Goal: Task Accomplishment & Management: Use online tool/utility

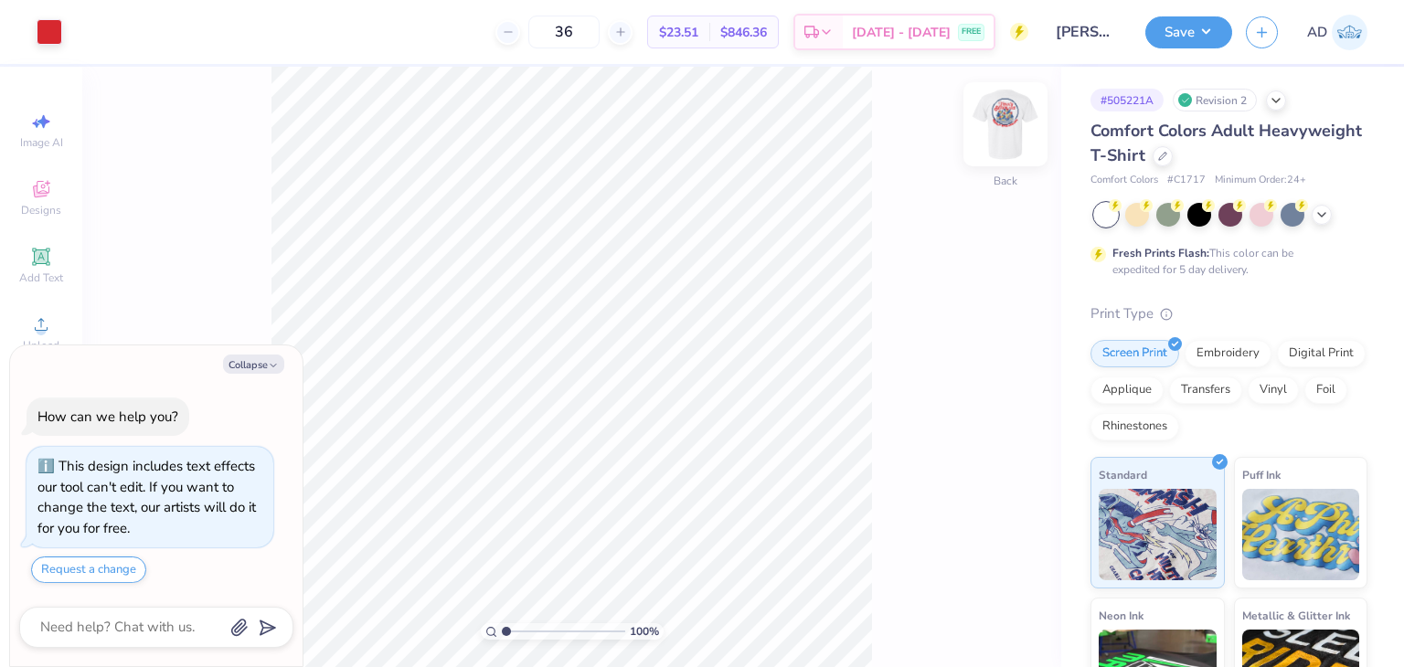
click at [1013, 129] on img at bounding box center [1005, 124] width 73 height 73
type textarea "x"
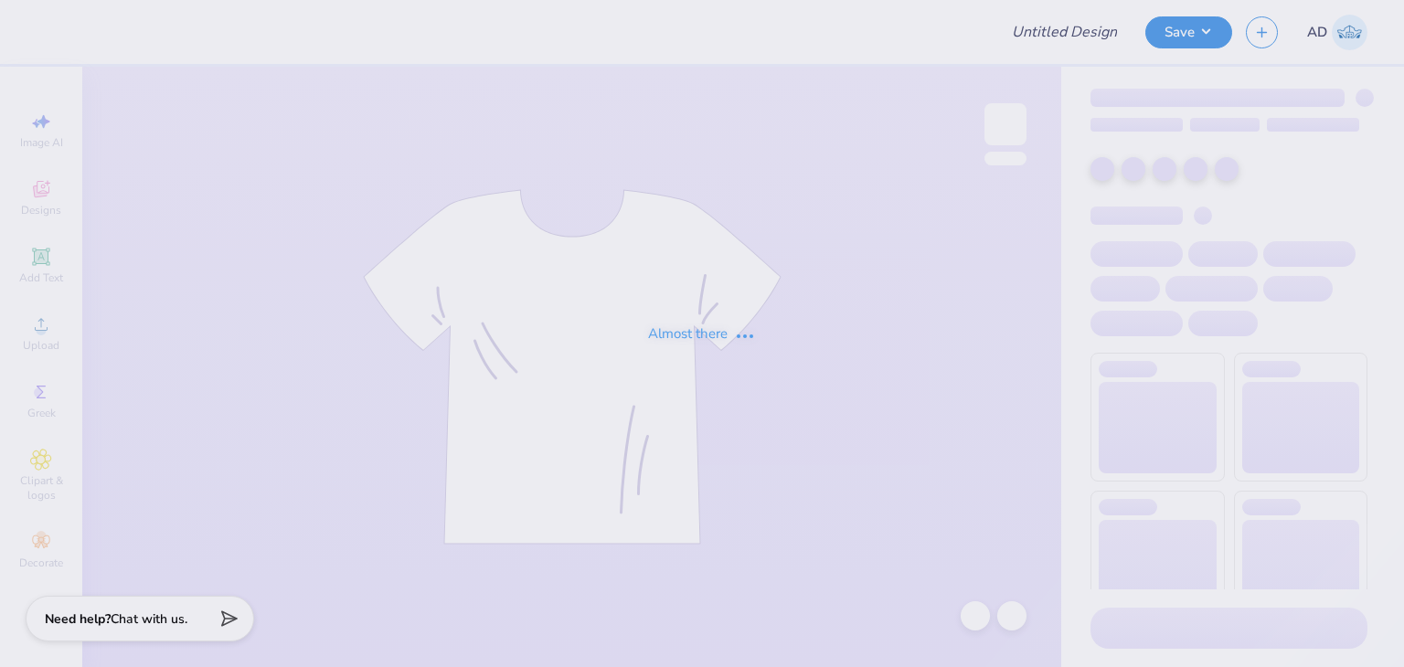
type input "Shirts for Alpha Xi"
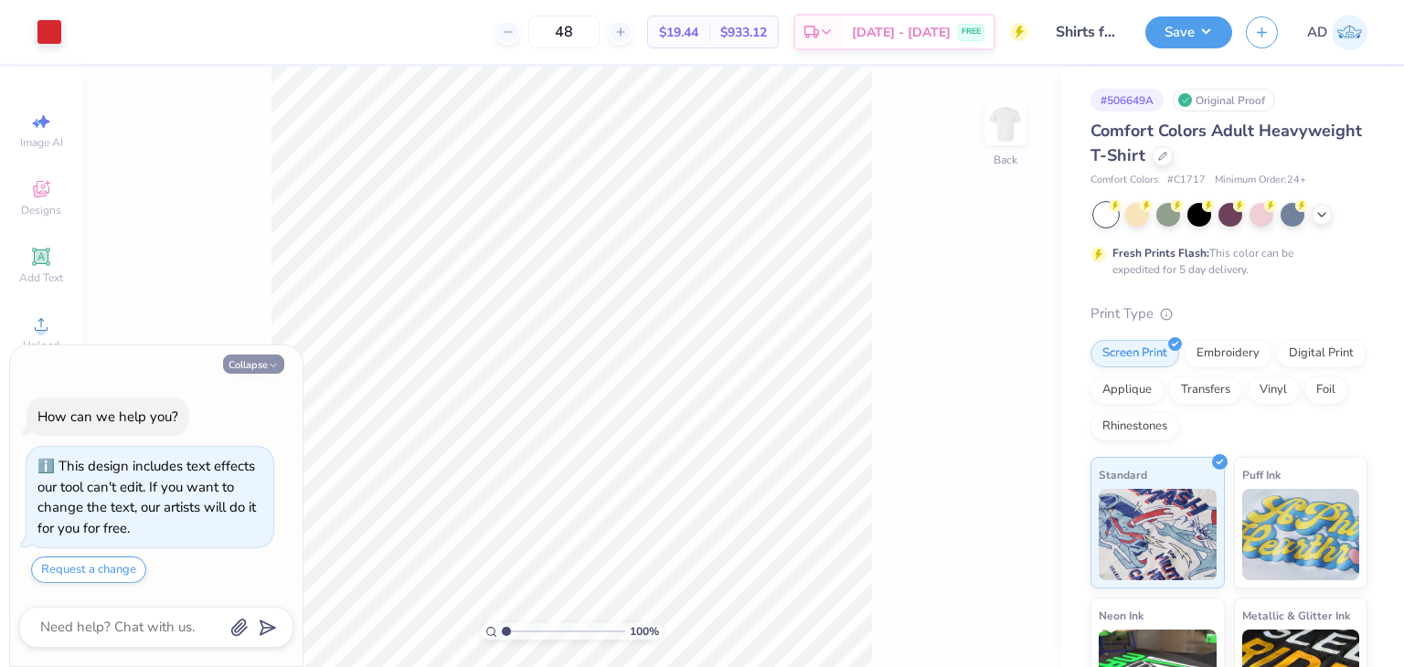
click at [227, 372] on button "Collapse" at bounding box center [253, 364] width 61 height 19
type textarea "x"
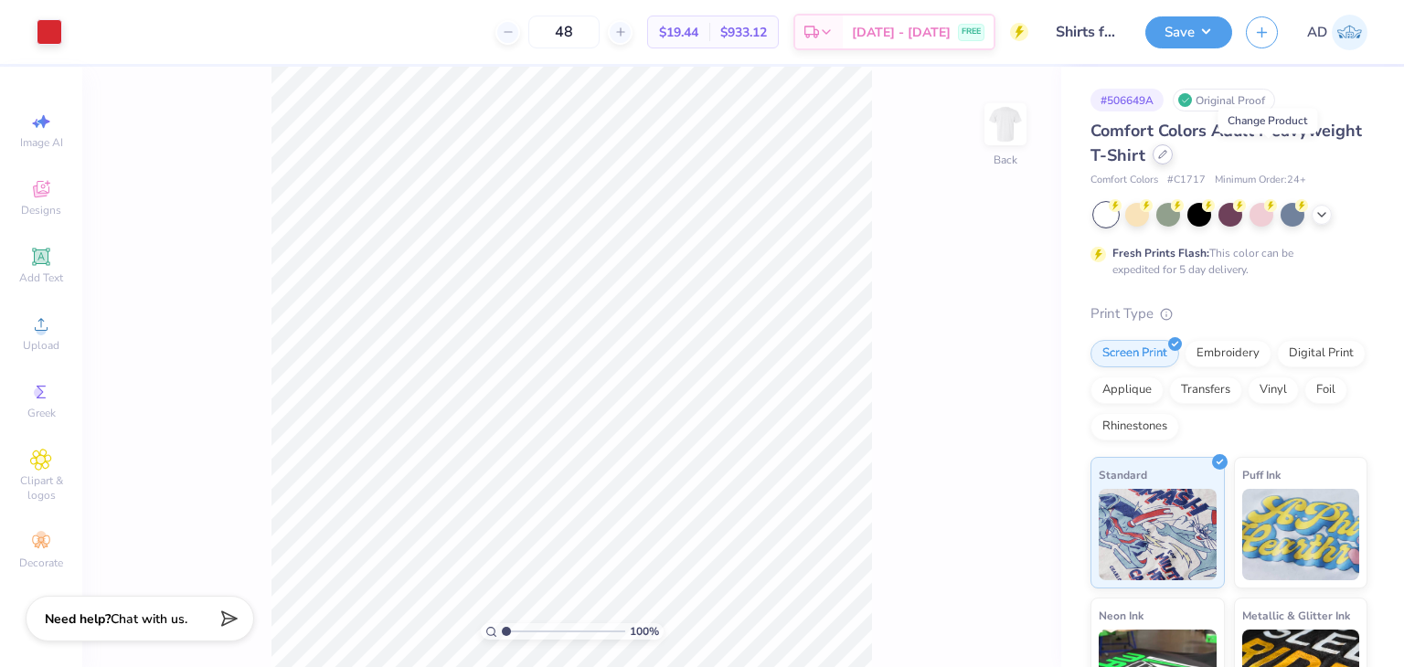
click at [1173, 154] on div at bounding box center [1162, 154] width 20 height 20
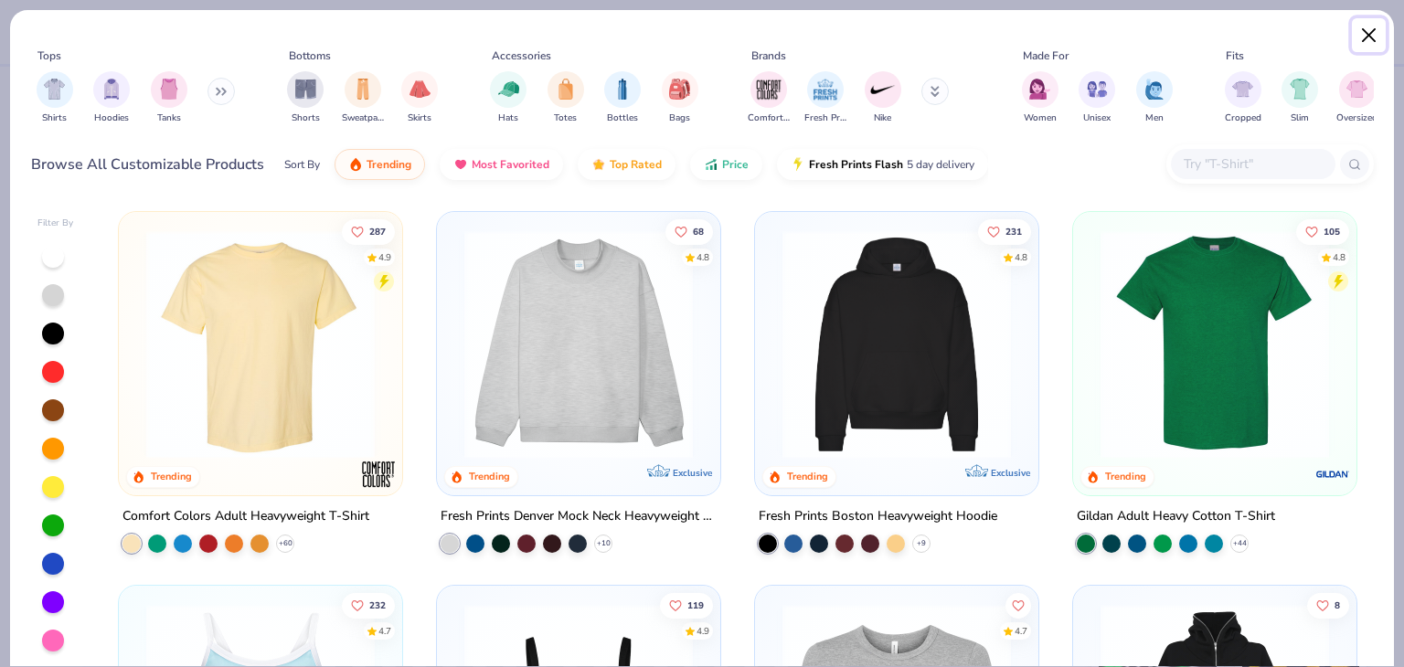
click at [1366, 23] on button "Close" at bounding box center [1369, 35] width 35 height 35
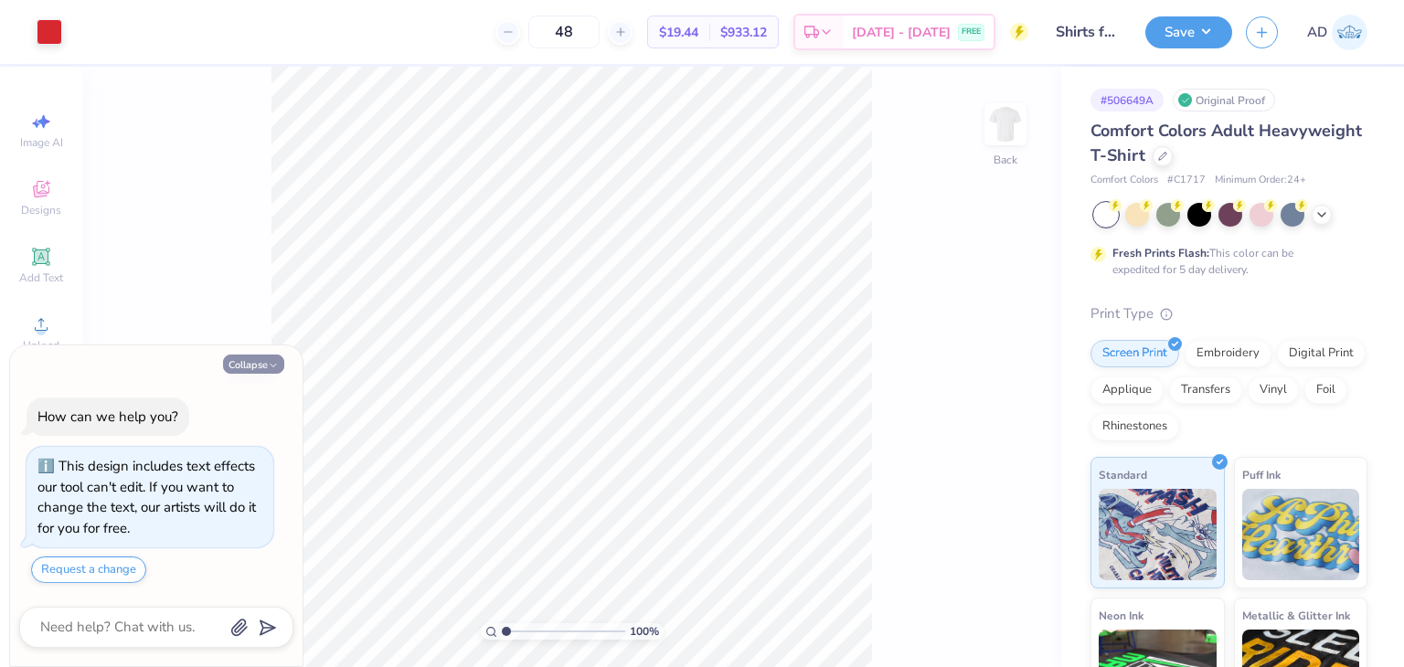
click at [242, 368] on button "Collapse" at bounding box center [253, 364] width 61 height 19
type textarea "x"
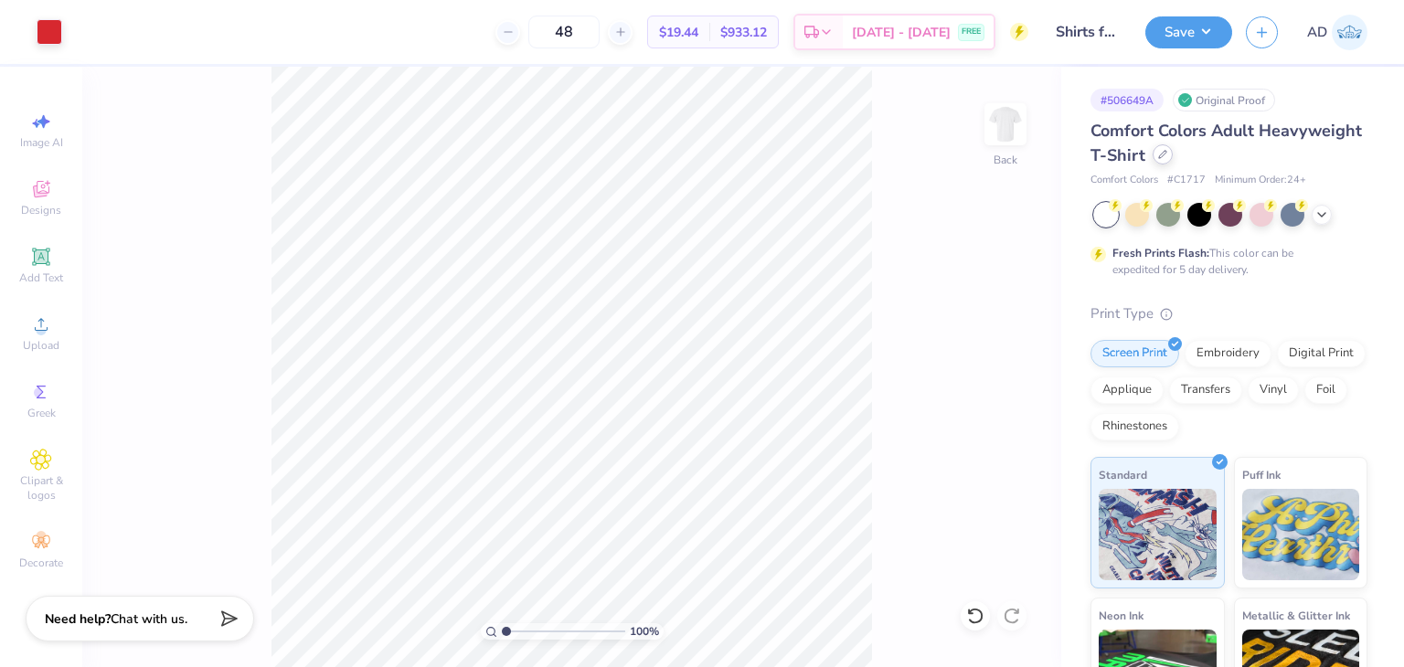
click at [1173, 151] on div at bounding box center [1162, 154] width 20 height 20
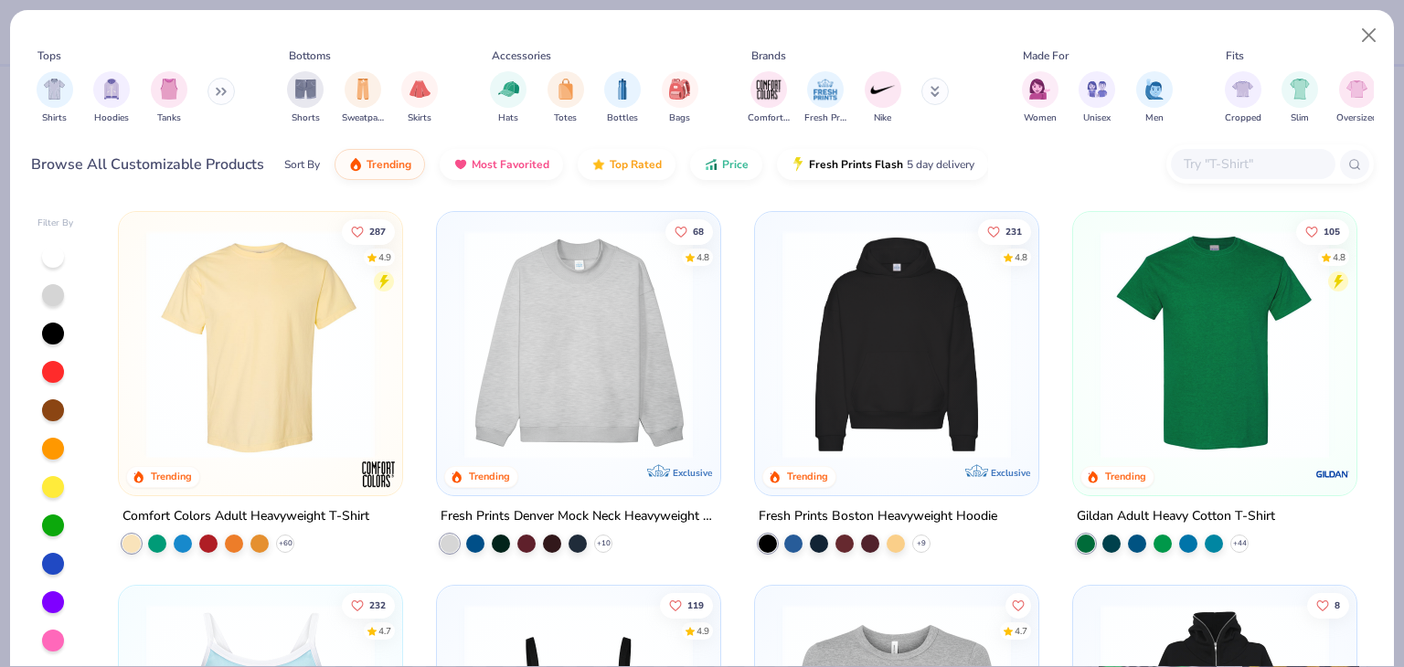
click at [1182, 174] on input "text" at bounding box center [1252, 164] width 141 height 21
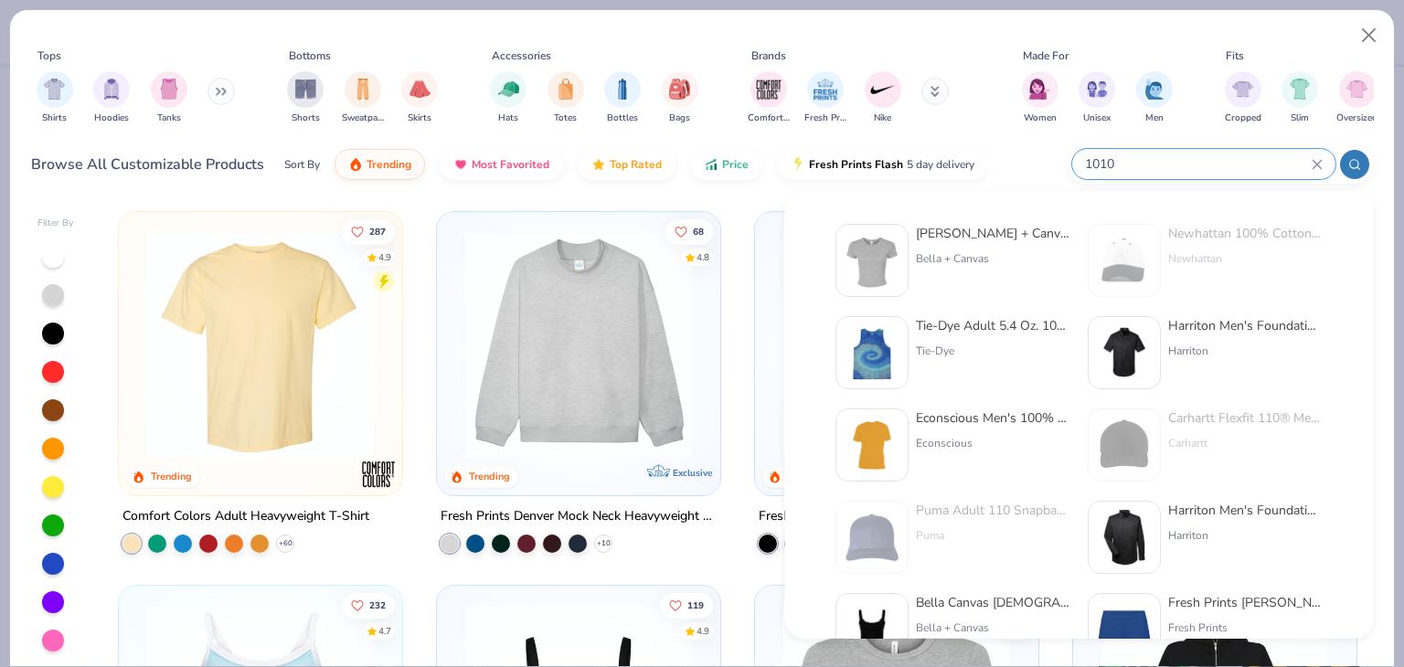
type input "1010"
click at [1020, 229] on div "[PERSON_NAME] + Canvas [DEMOGRAPHIC_DATA]' Micro Ribbed Baby Tee" at bounding box center [993, 233] width 154 height 19
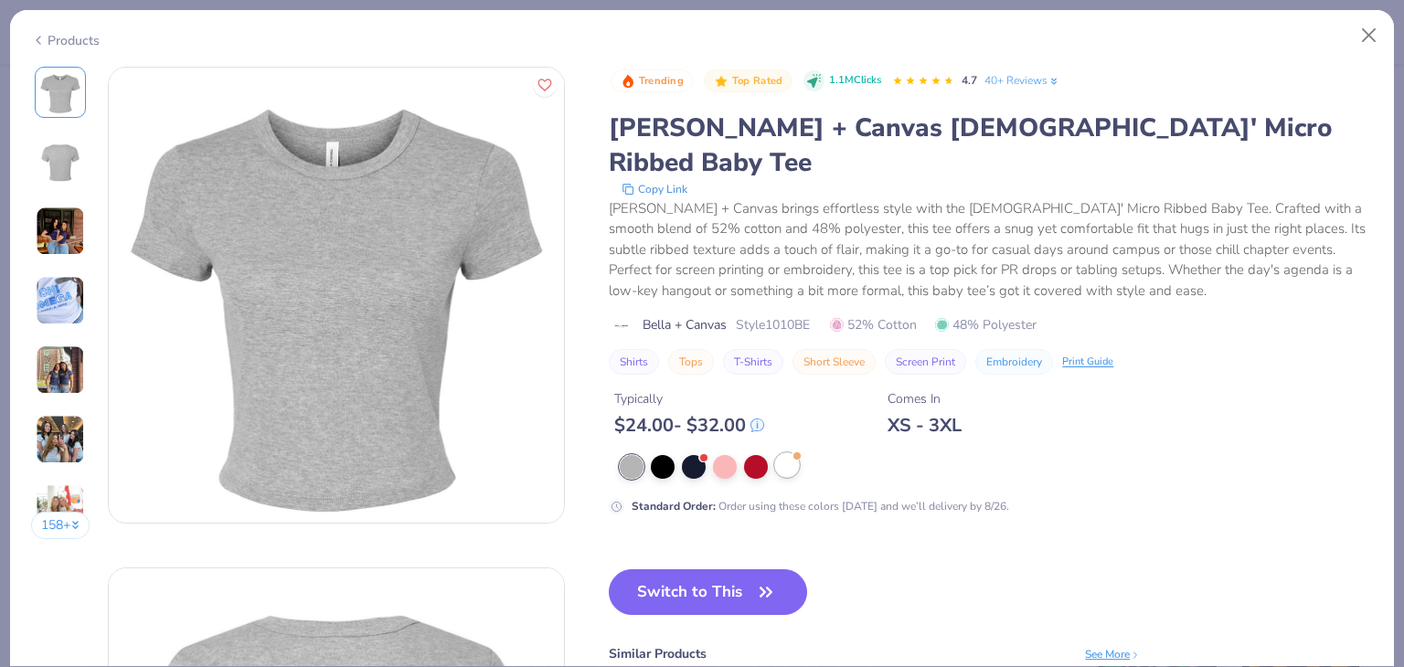
click at [792, 451] on span at bounding box center [796, 456] width 10 height 10
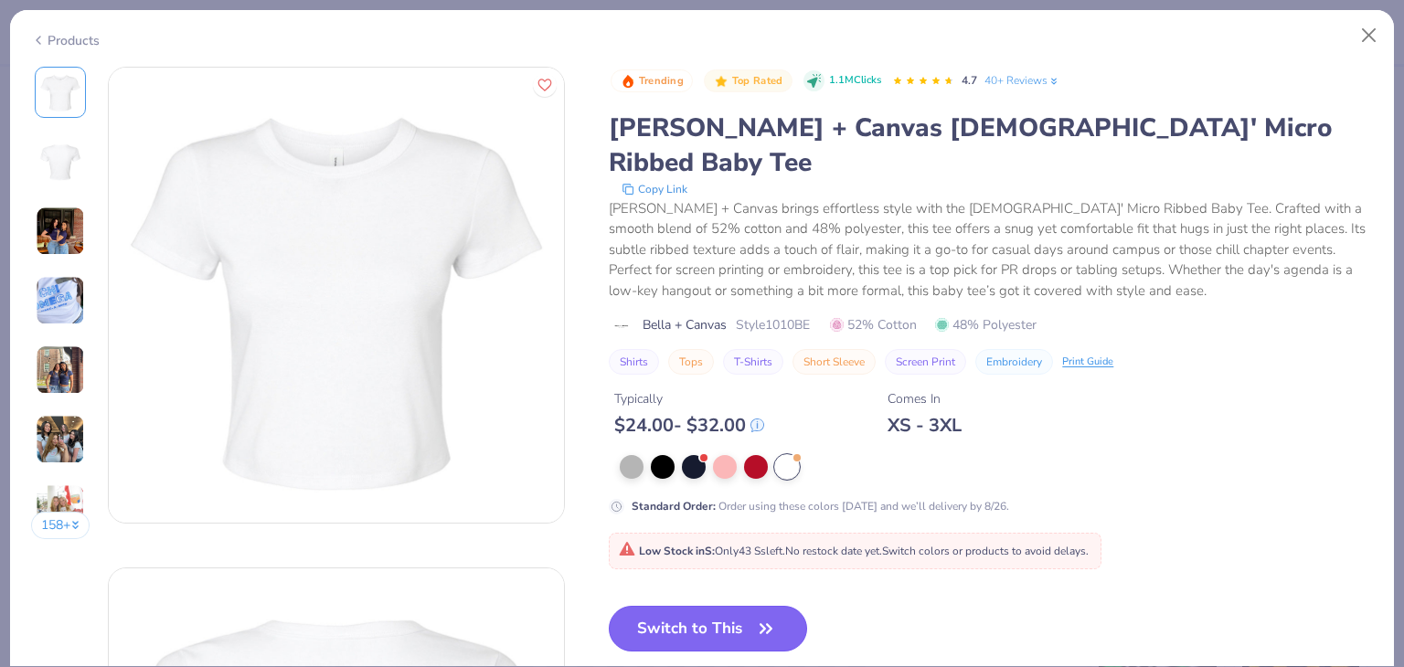
click at [702, 606] on button "Switch to This" at bounding box center [708, 629] width 198 height 46
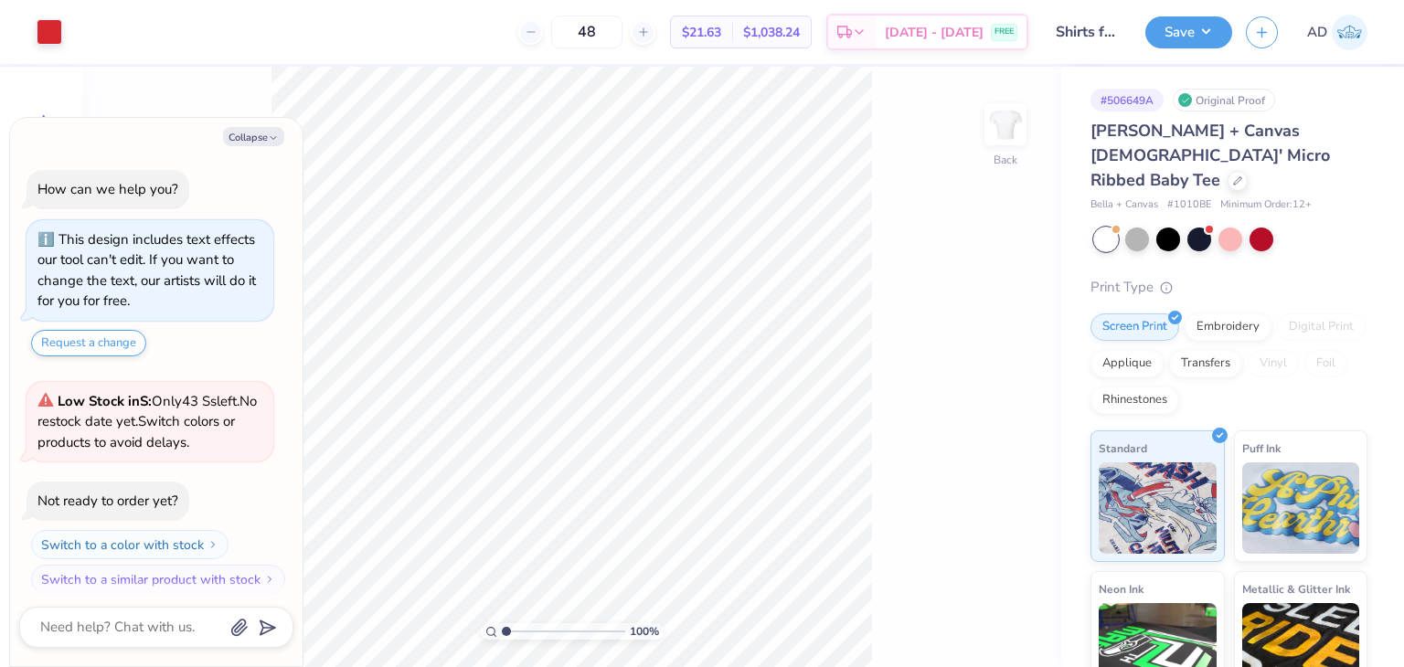
scroll to position [9, 0]
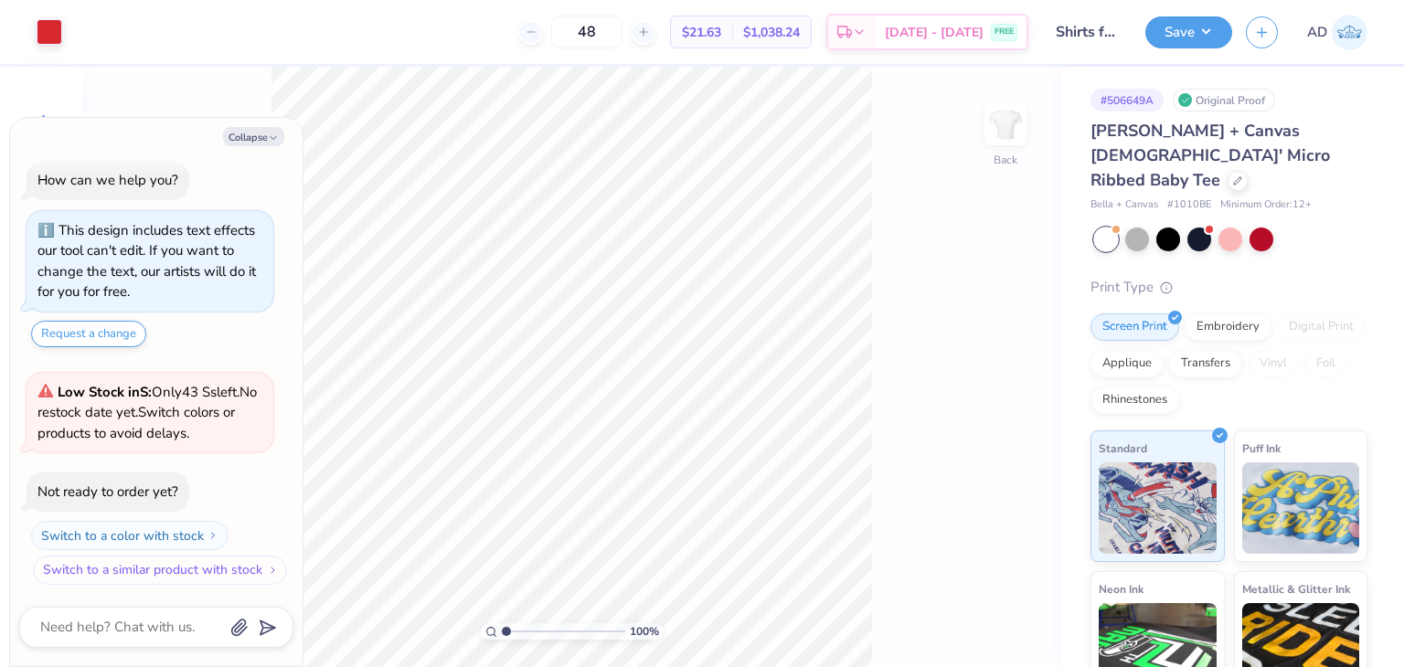
click at [268, 570] on img "button" at bounding box center [273, 570] width 11 height 11
type textarea "x"
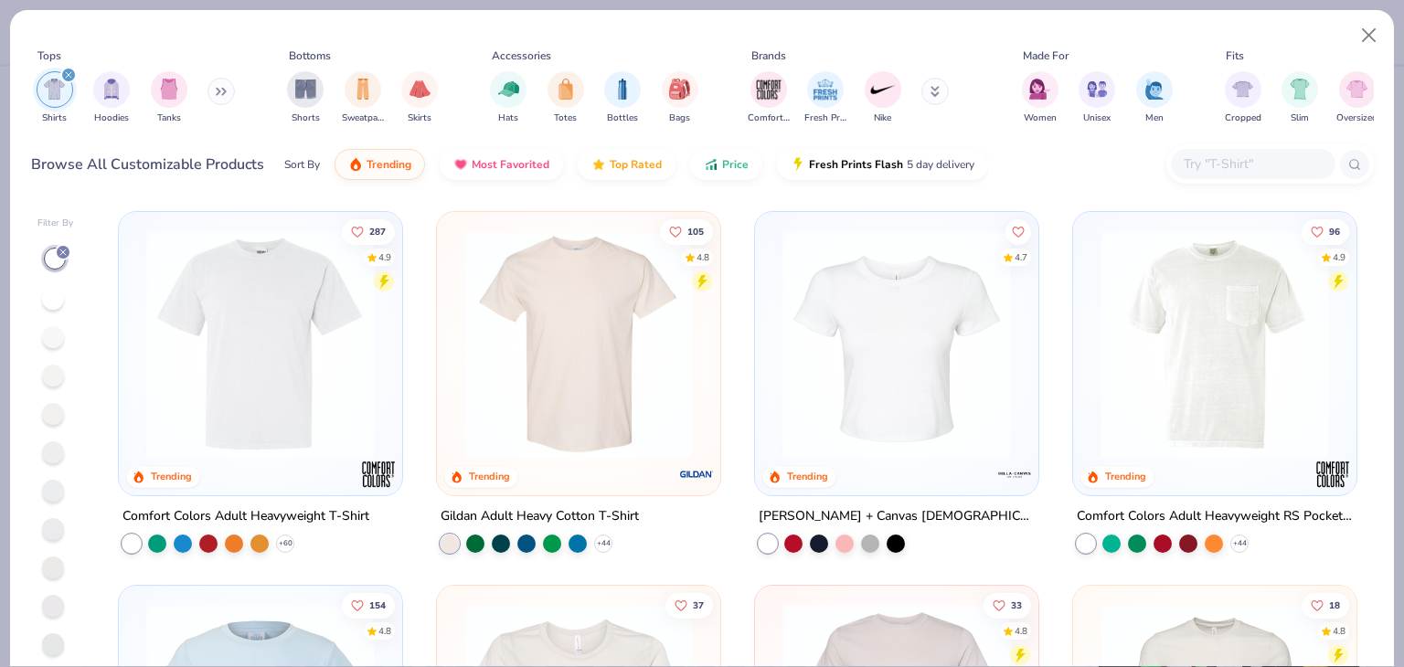
click at [877, 373] on img at bounding box center [896, 344] width 247 height 228
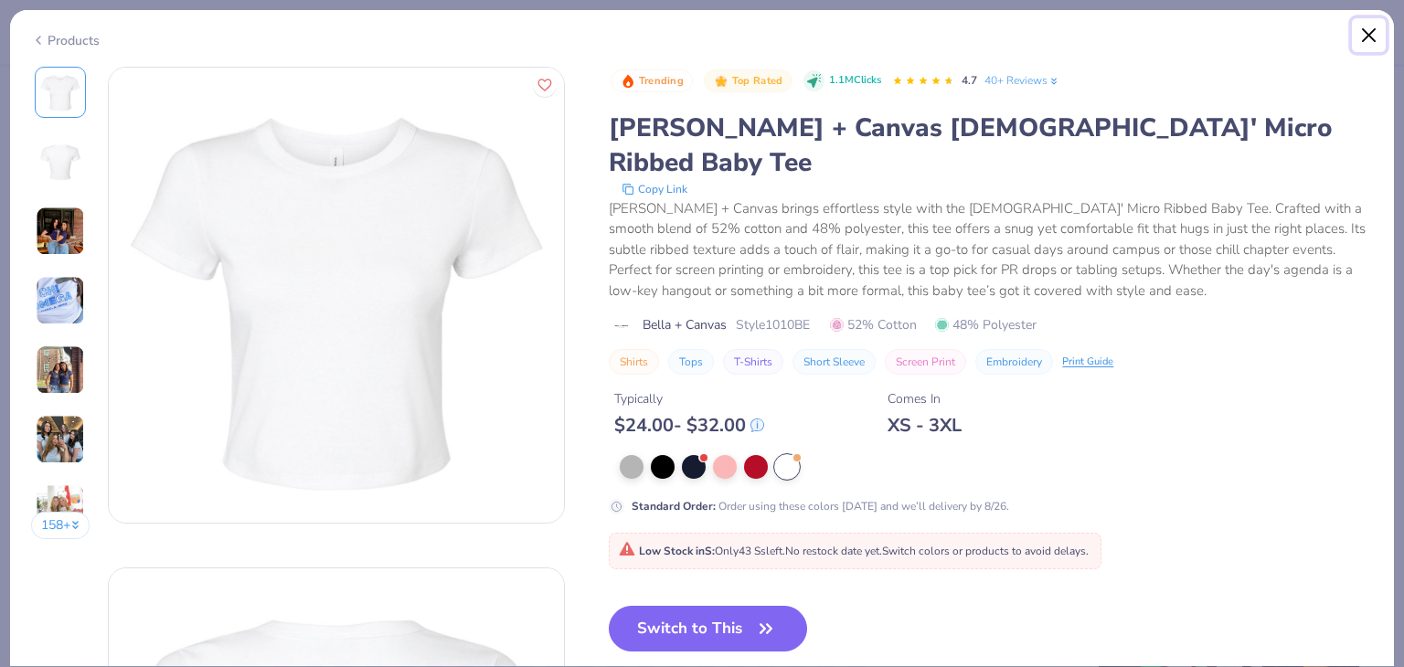
click at [1370, 37] on button "Close" at bounding box center [1369, 35] width 35 height 35
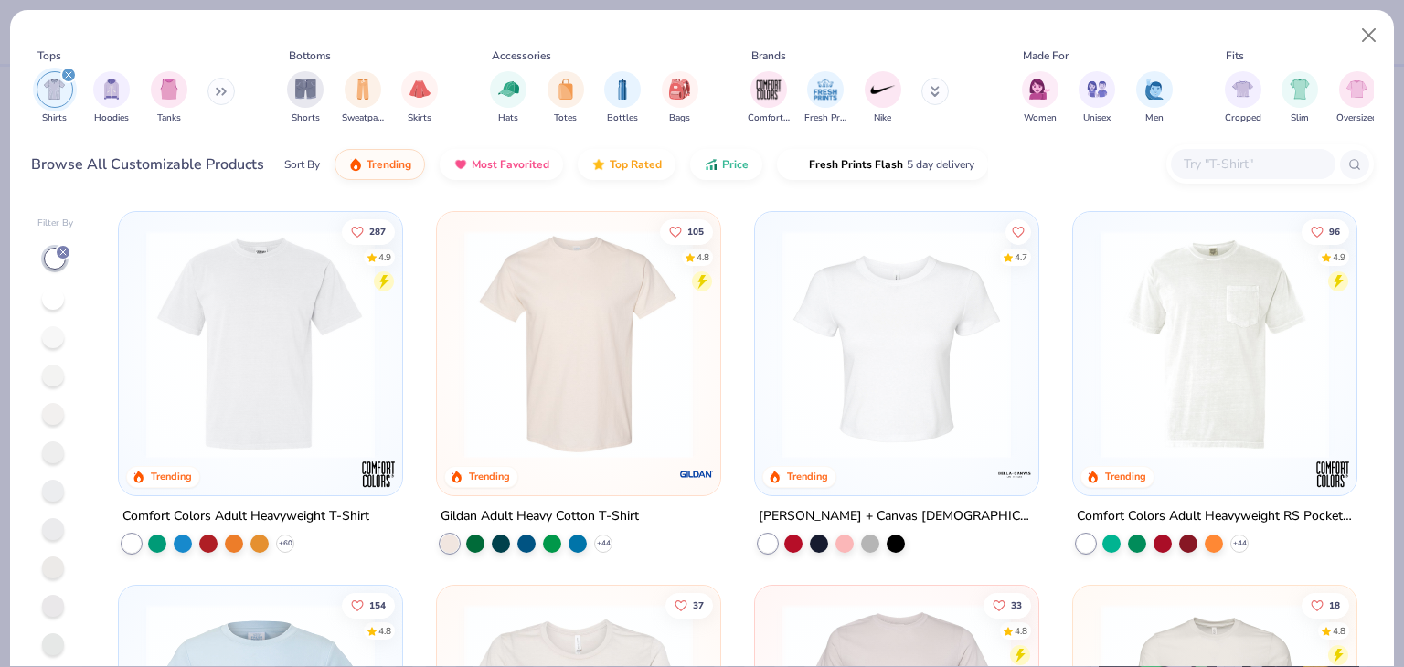
click at [918, 428] on img at bounding box center [896, 344] width 247 height 228
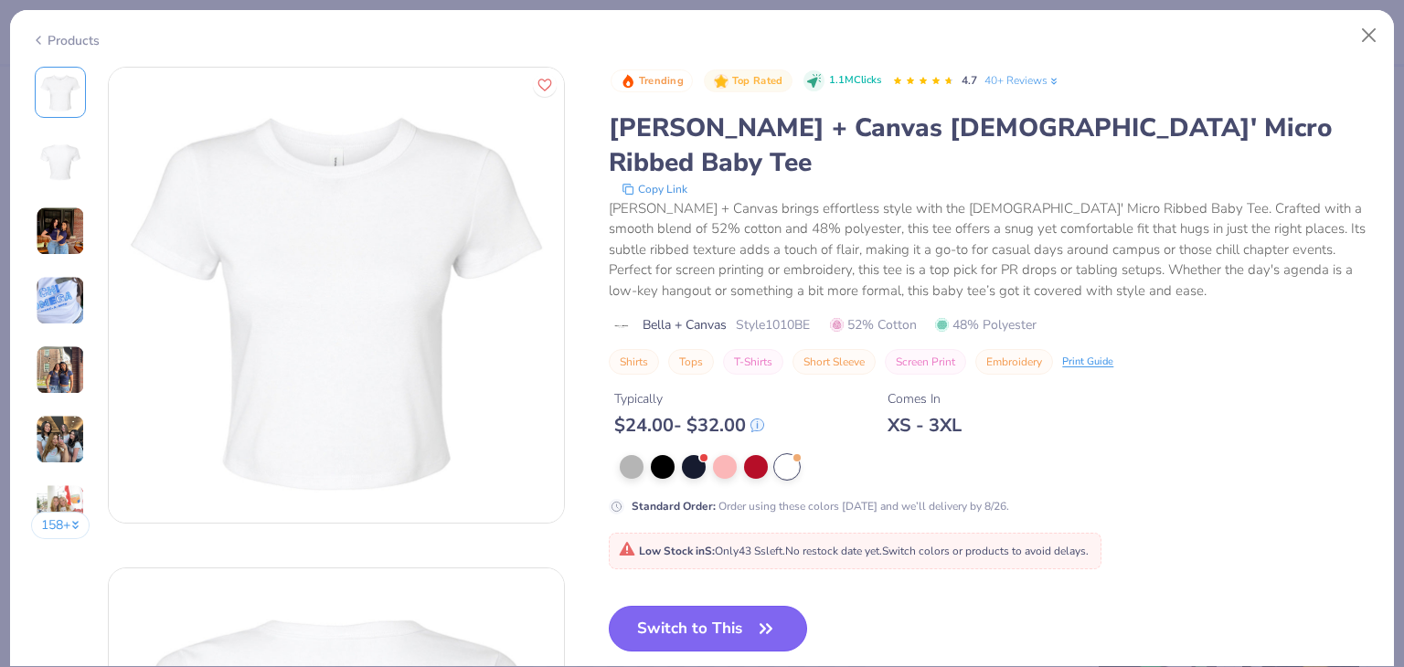
click at [758, 616] on icon "button" at bounding box center [766, 629] width 26 height 26
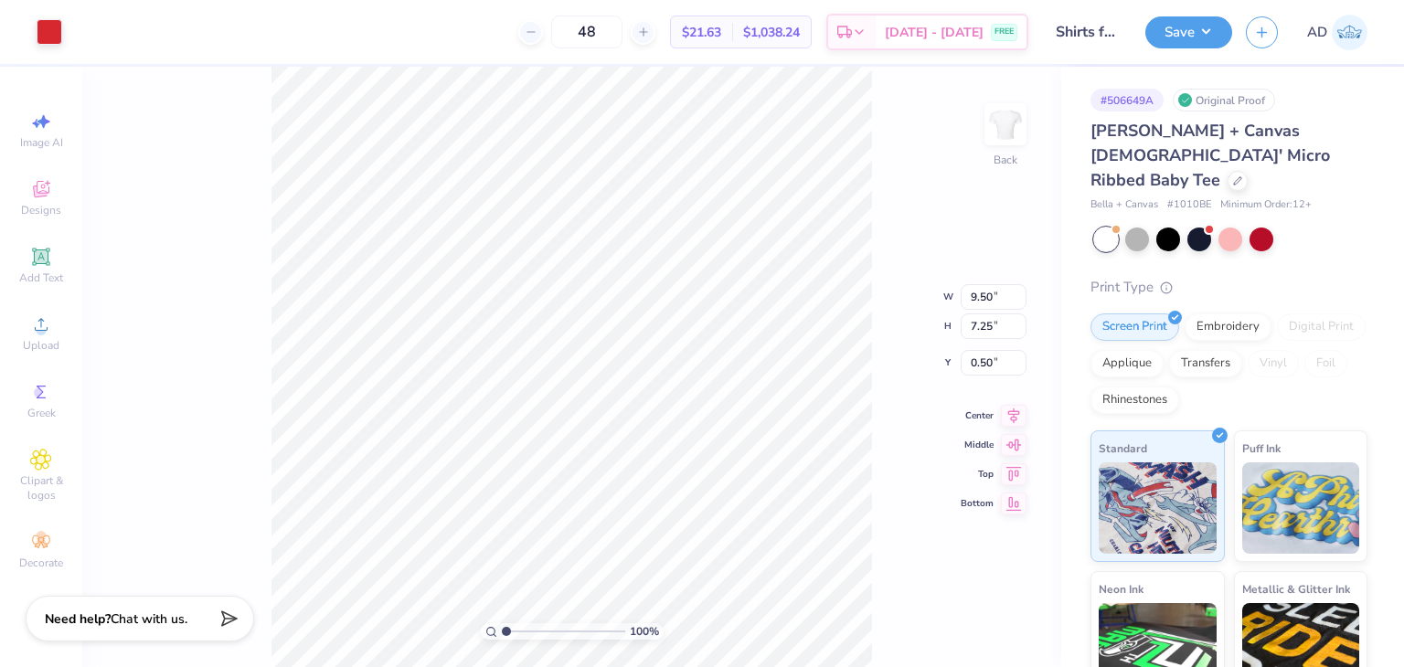
type input "2.55"
type input "7.10"
type input "5.42"
type input "3.00"
click at [1214, 27] on button "Save" at bounding box center [1188, 30] width 87 height 32
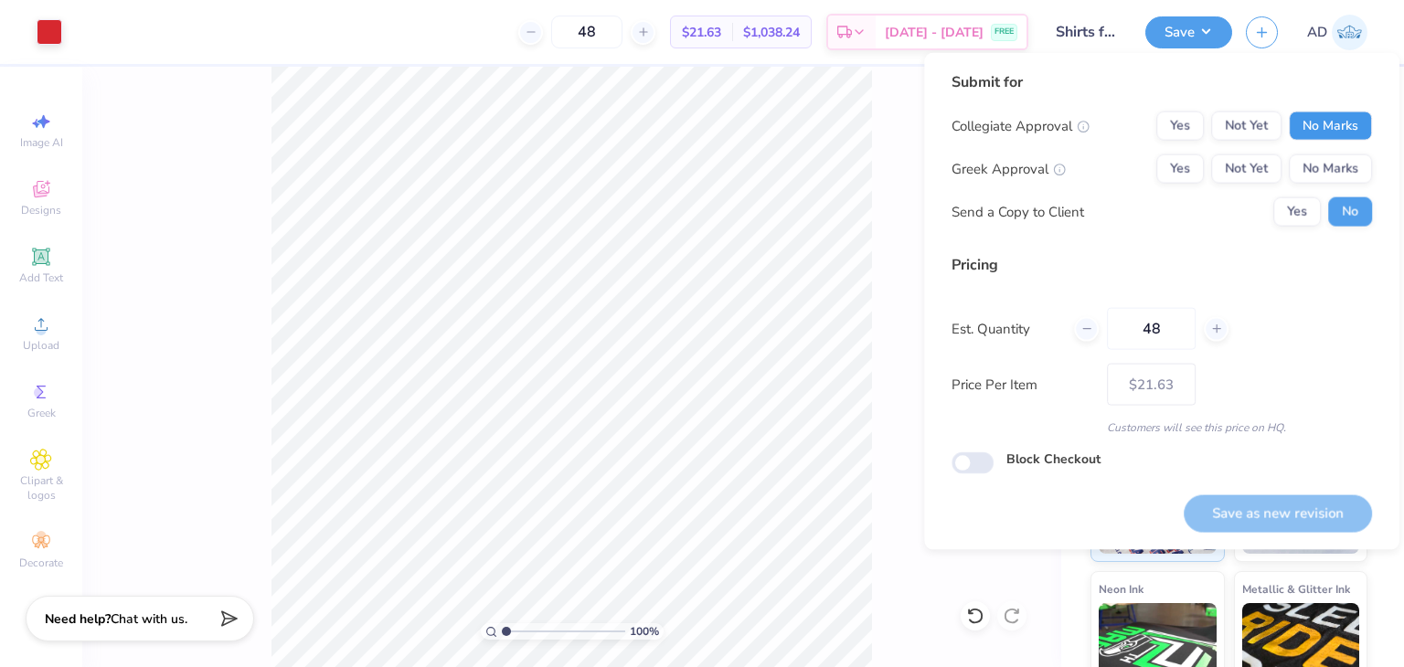
click at [1324, 122] on button "No Marks" at bounding box center [1330, 126] width 83 height 29
click at [1324, 148] on div "Collegiate Approval Yes Not Yet No Marks Greek Approval Yes Not Yet No Marks Se…" at bounding box center [1161, 169] width 420 height 115
click at [1312, 173] on button "No Marks" at bounding box center [1330, 168] width 83 height 29
click at [1280, 502] on button "Save as new revision" at bounding box center [1278, 512] width 188 height 37
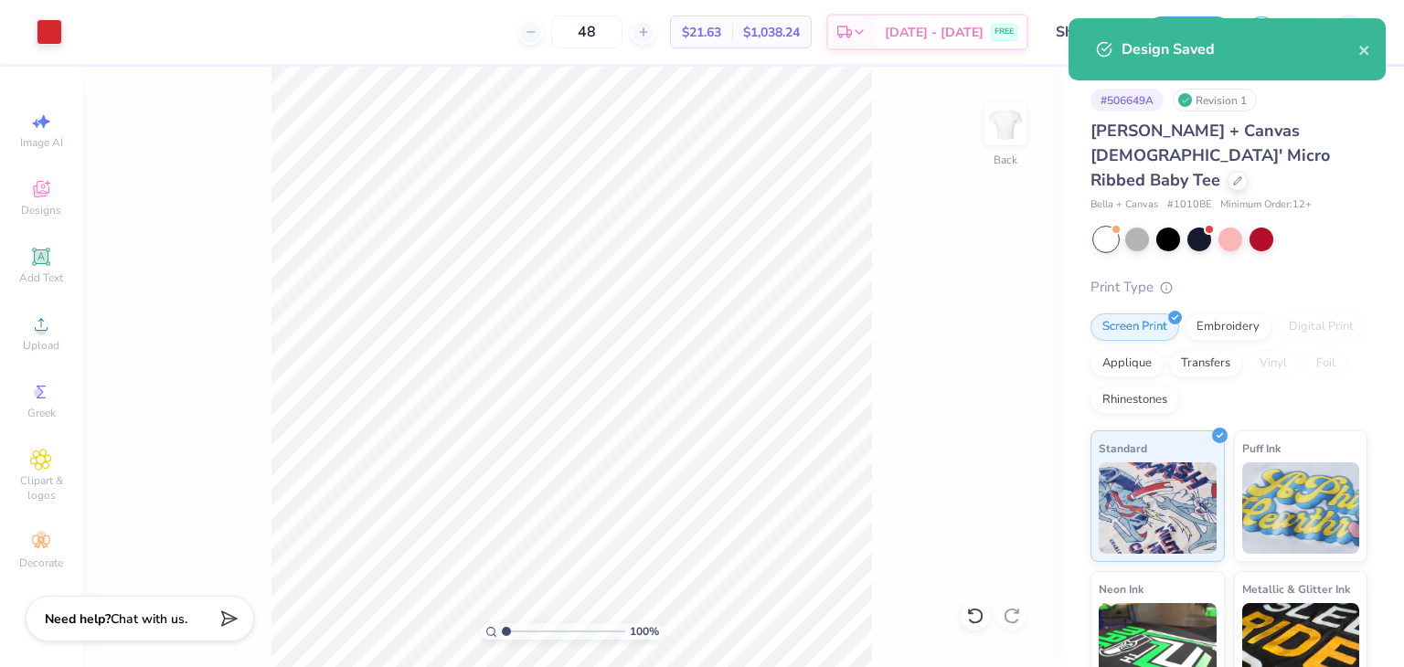
type input "– –"
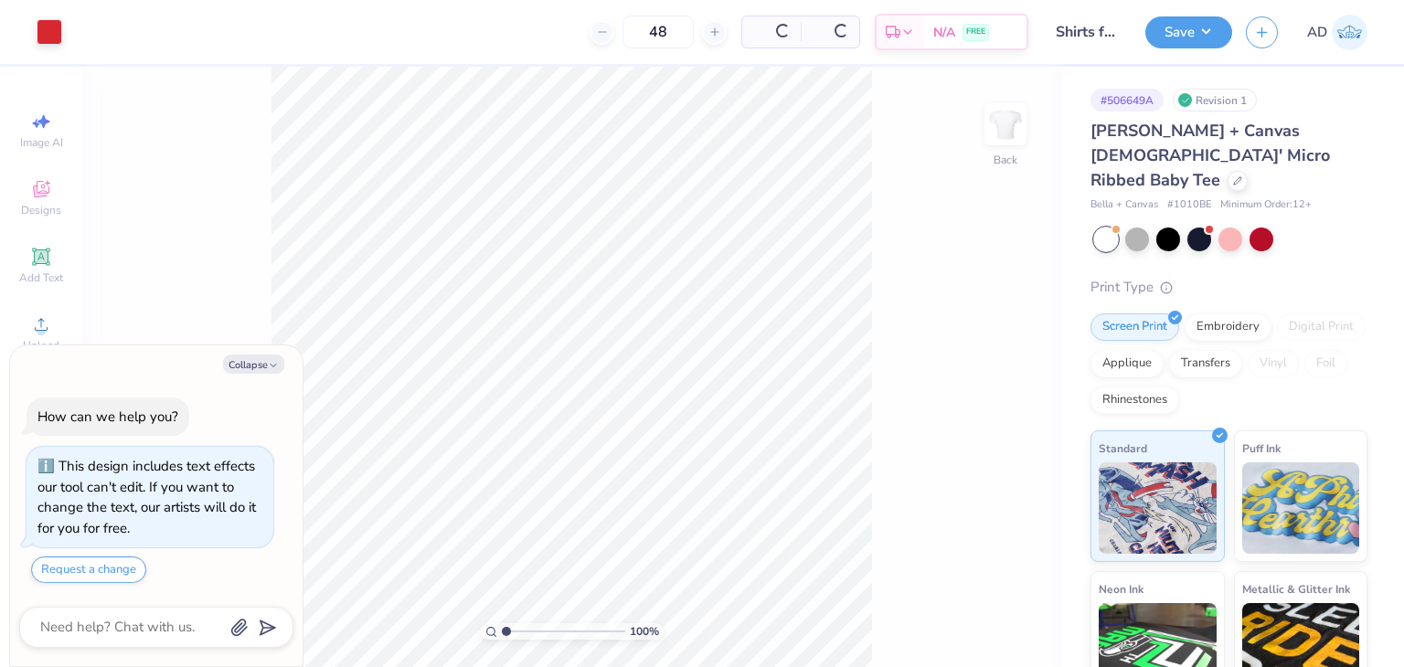
scroll to position [9, 0]
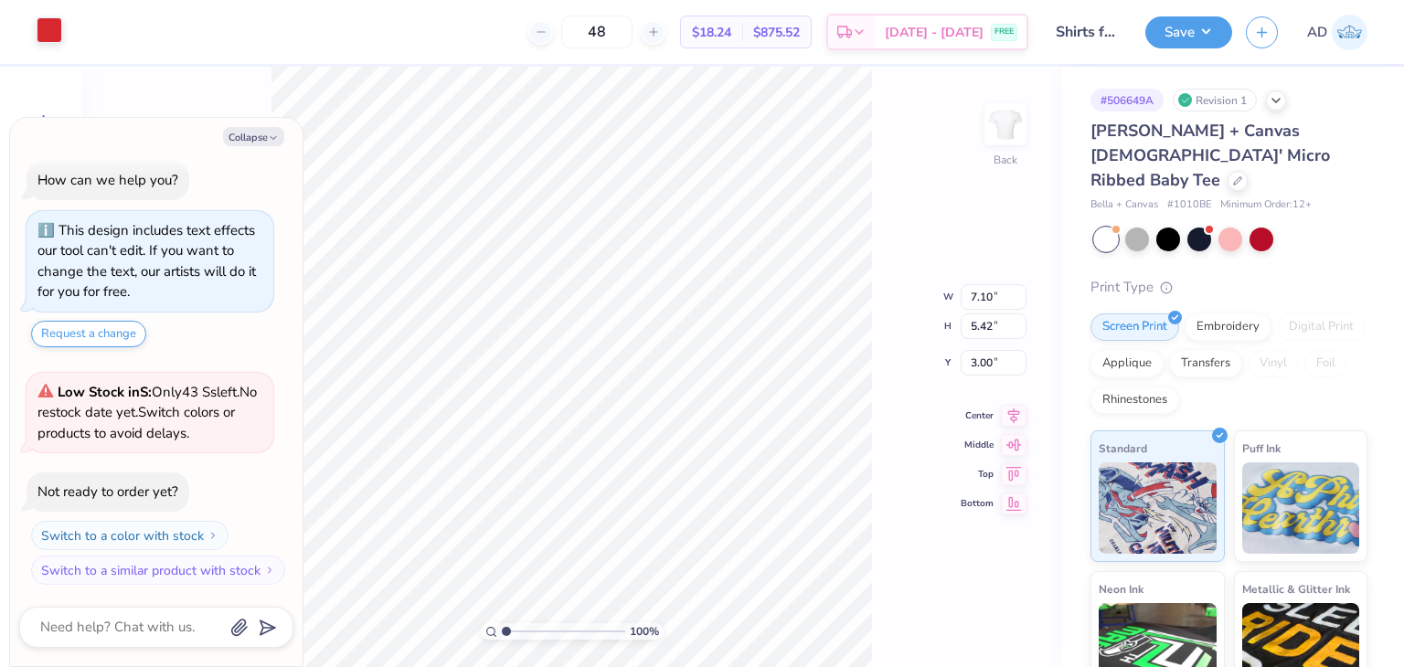
click at [37, 25] on div at bounding box center [50, 30] width 26 height 26
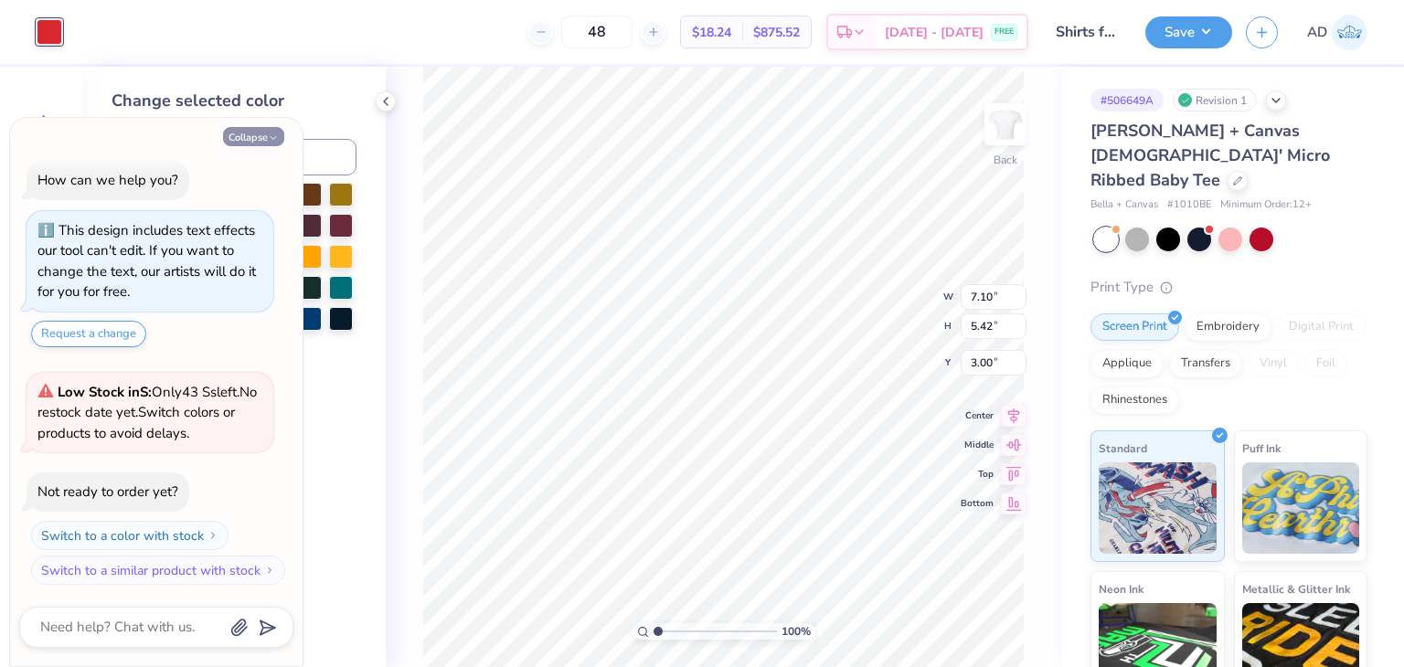
click at [268, 141] on icon "button" at bounding box center [273, 138] width 11 height 11
type textarea "x"
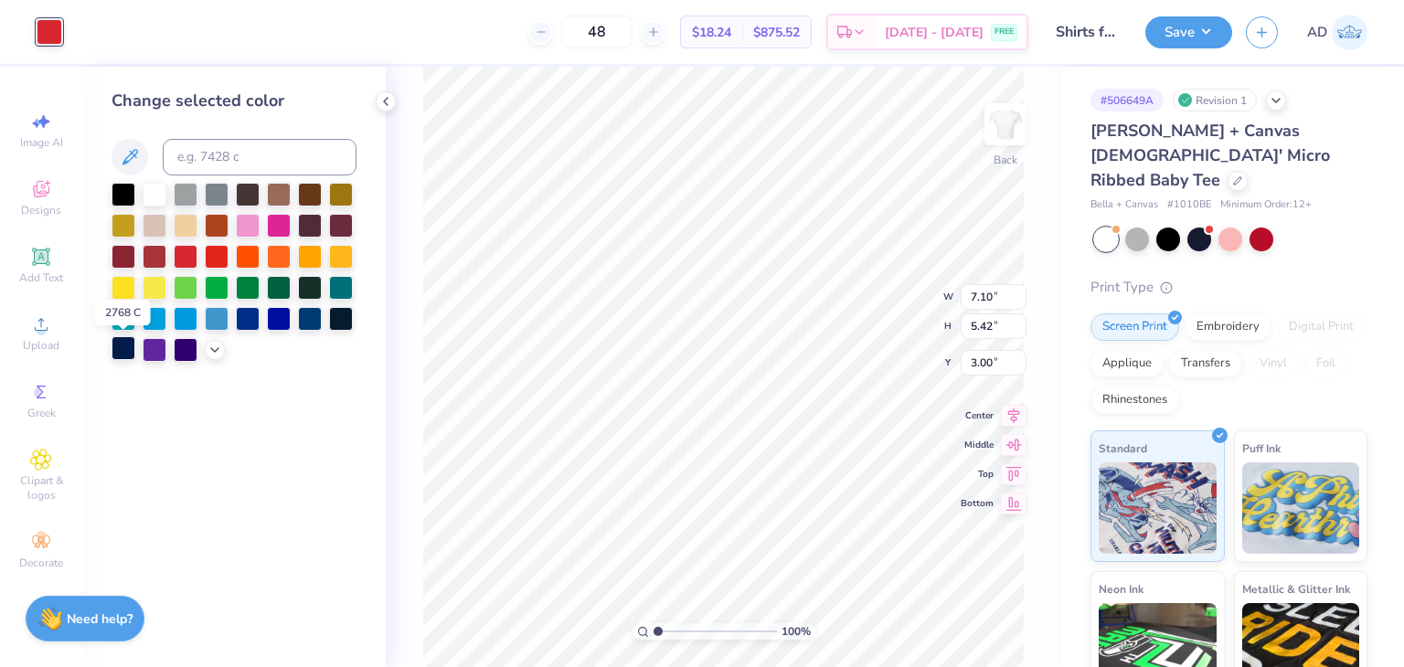
click at [114, 345] on div at bounding box center [124, 348] width 24 height 24
click at [181, 353] on div at bounding box center [186, 348] width 24 height 24
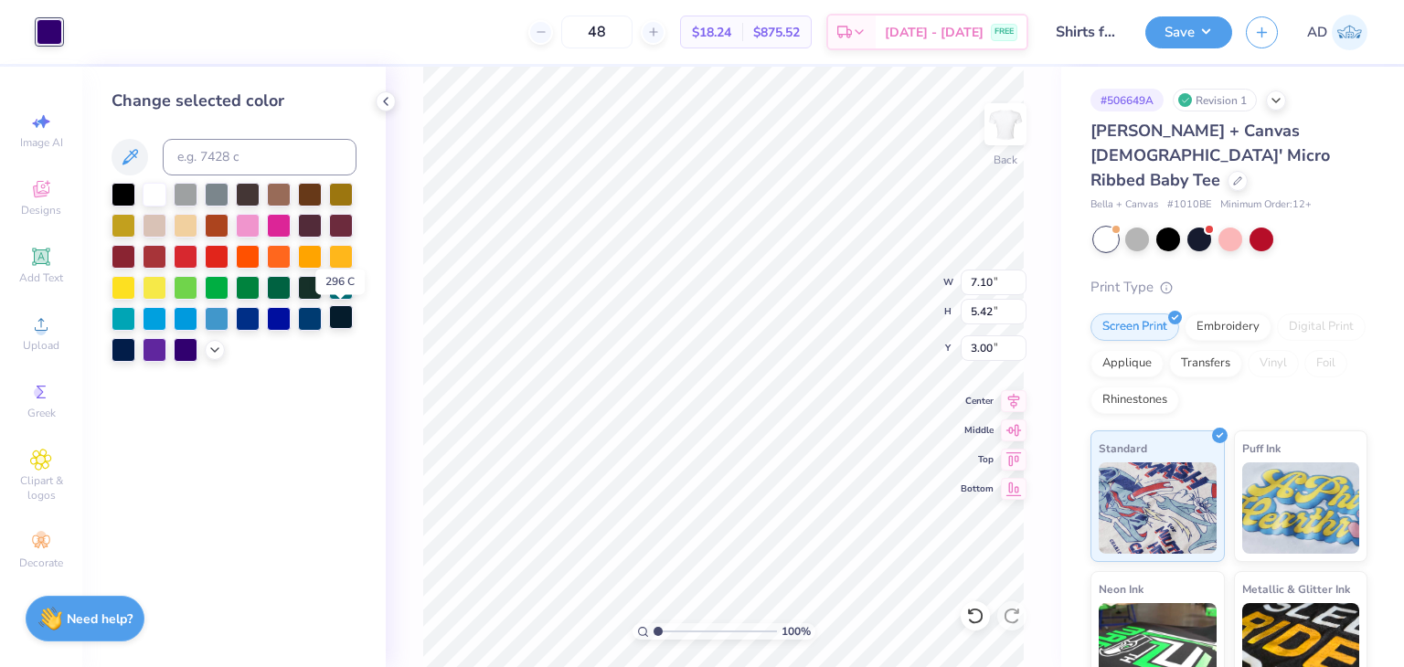
click at [333, 318] on div at bounding box center [341, 317] width 24 height 24
click at [119, 346] on div at bounding box center [124, 348] width 24 height 24
click at [340, 319] on div at bounding box center [341, 317] width 24 height 24
click at [118, 356] on div at bounding box center [124, 348] width 24 height 24
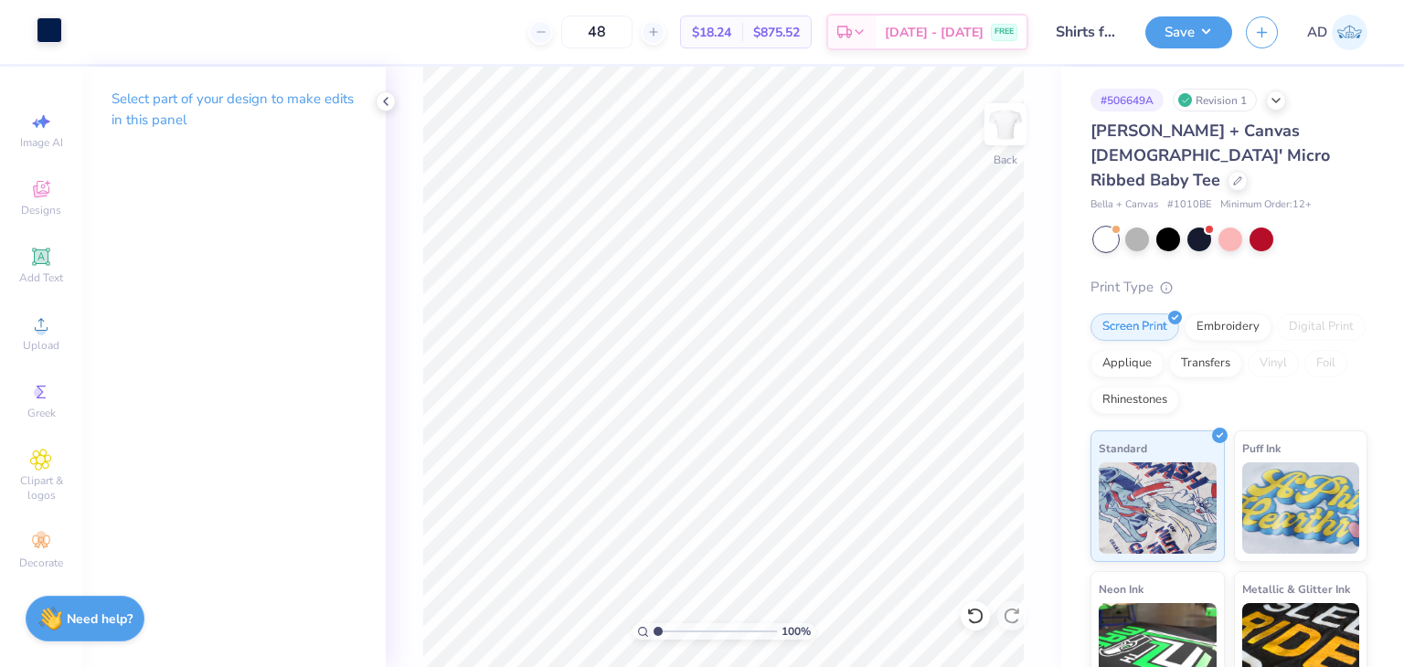
click at [40, 29] on div at bounding box center [50, 30] width 26 height 26
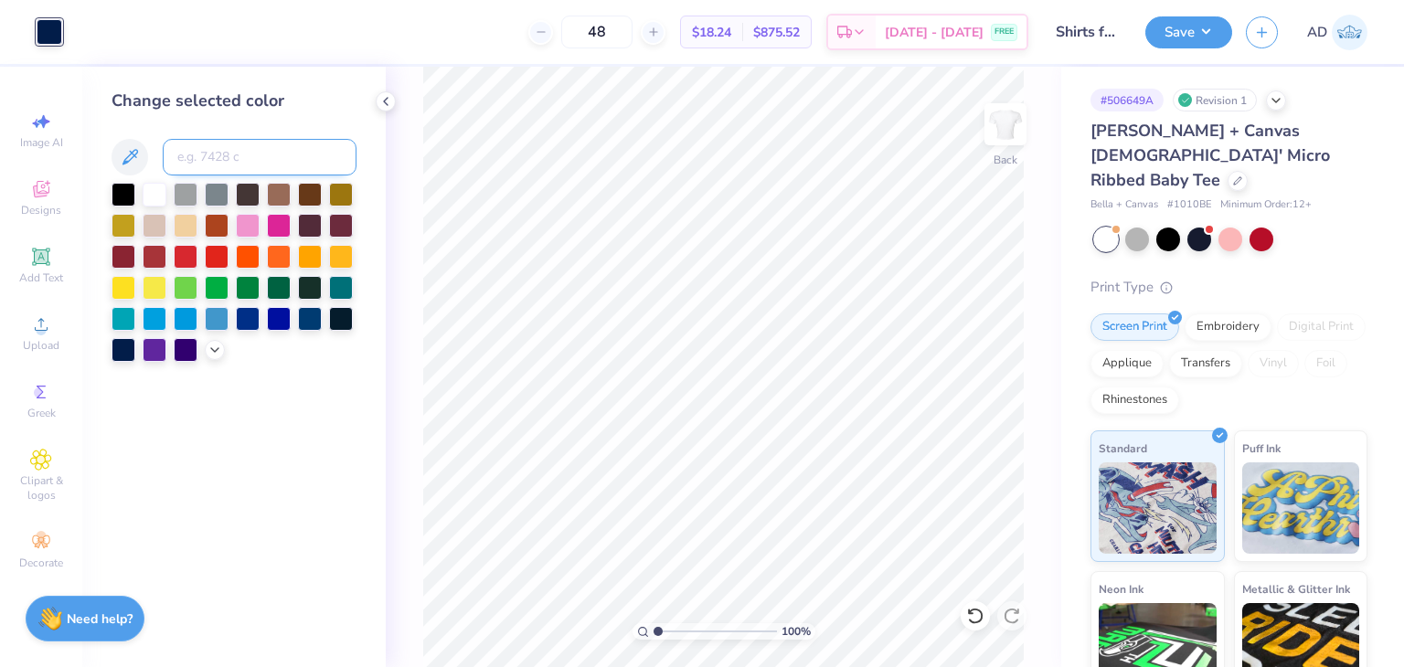
click at [255, 150] on input at bounding box center [260, 157] width 194 height 37
click at [129, 150] on icon at bounding box center [130, 157] width 22 height 22
click at [197, 167] on input at bounding box center [260, 157] width 194 height 37
click at [212, 347] on polyline at bounding box center [214, 348] width 7 height 4
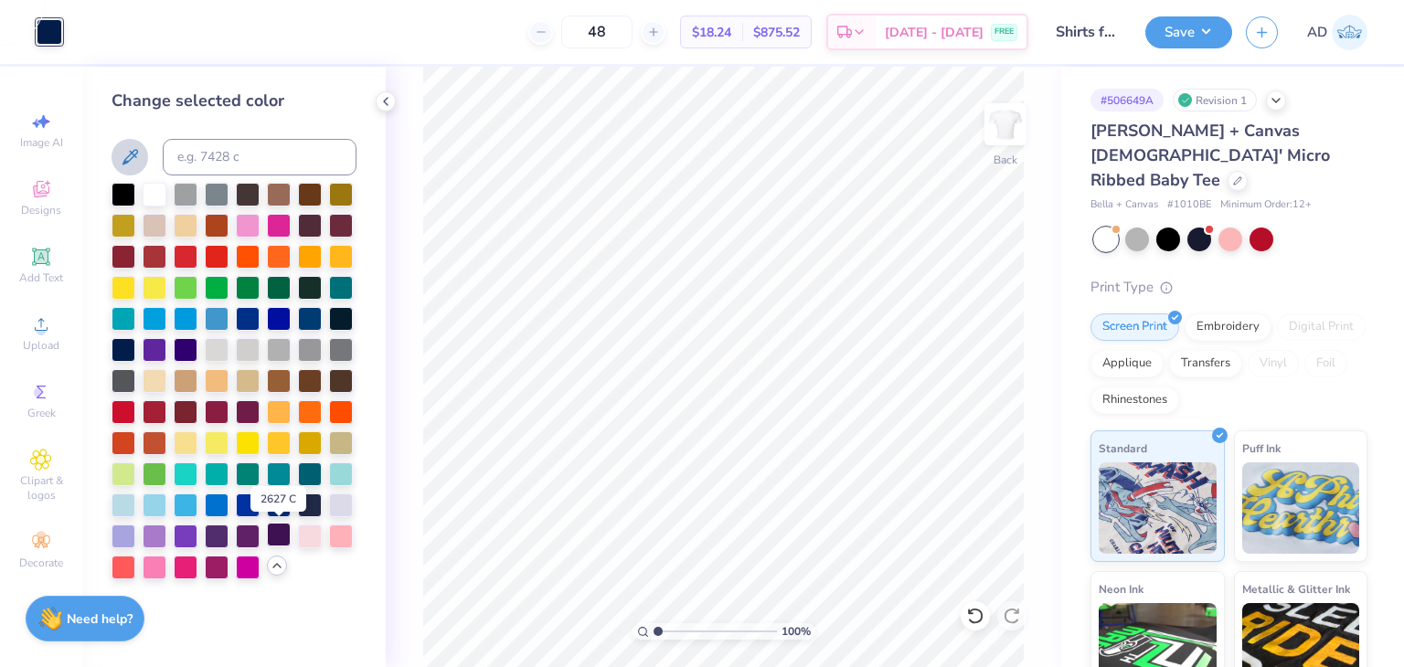
click at [281, 532] on div at bounding box center [279, 535] width 24 height 24
click at [124, 356] on div at bounding box center [124, 348] width 24 height 24
click at [400, 109] on div "100 % Back" at bounding box center [723, 367] width 675 height 600
click at [1202, 26] on button "Save" at bounding box center [1188, 30] width 87 height 32
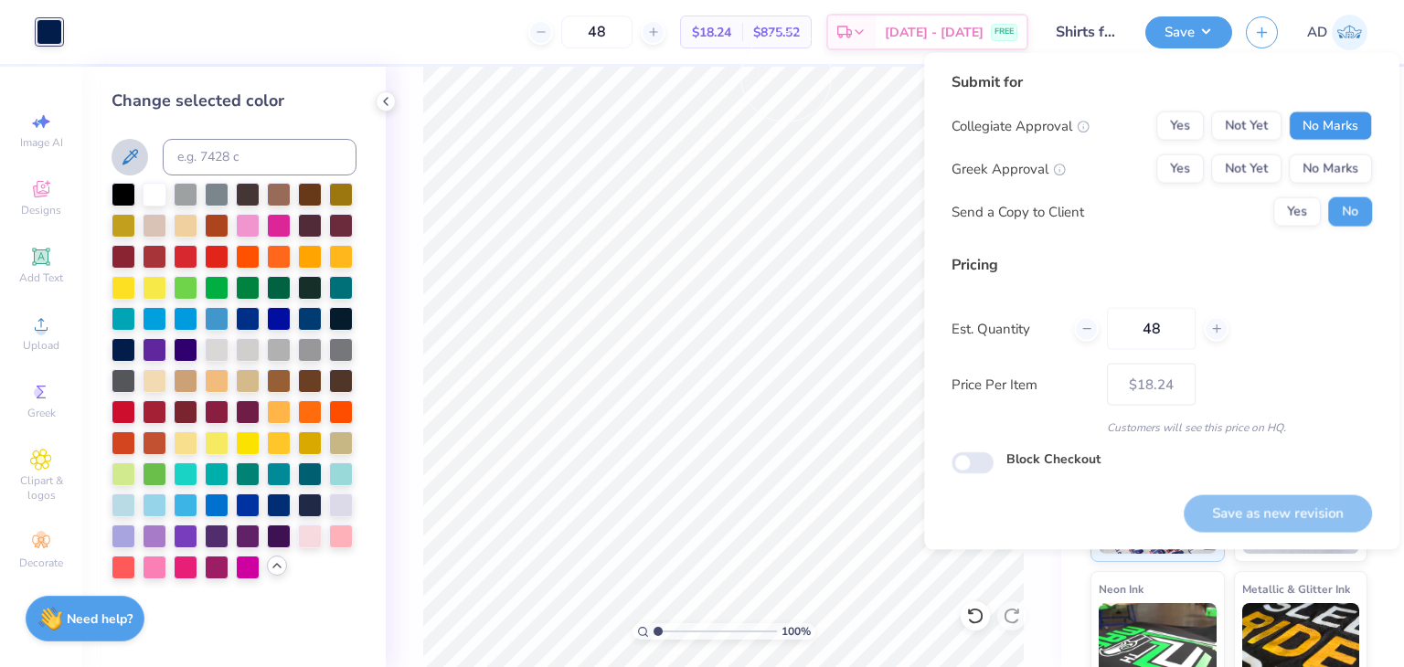
click at [1339, 118] on button "No Marks" at bounding box center [1330, 126] width 83 height 29
click at [1327, 157] on button "No Marks" at bounding box center [1330, 168] width 83 height 29
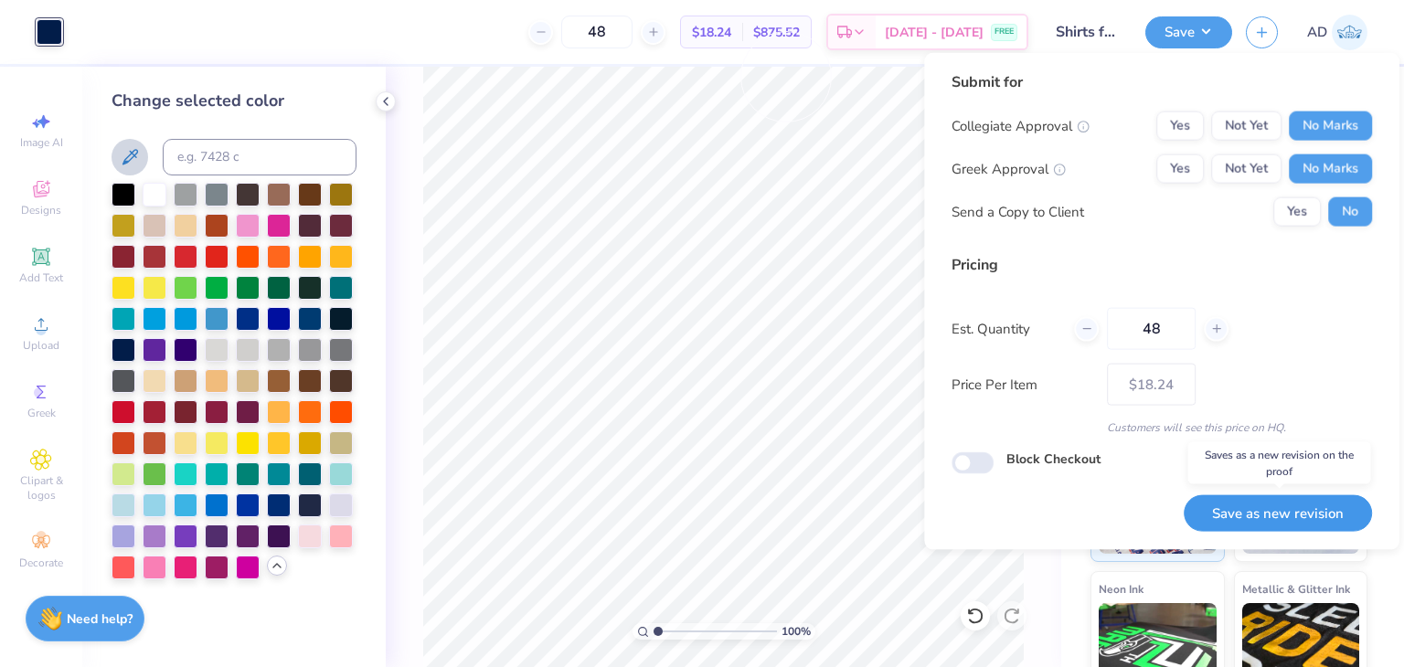
click at [1256, 520] on button "Save as new revision" at bounding box center [1278, 512] width 188 height 37
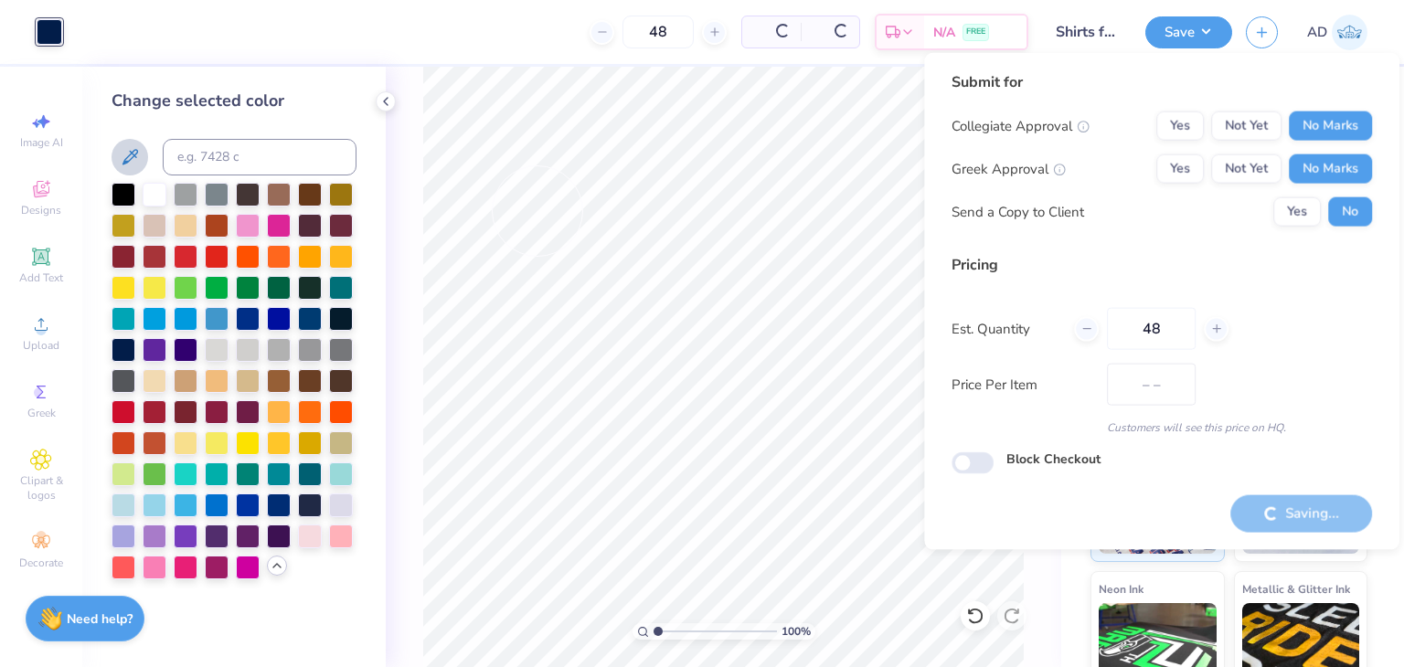
type input "$18.24"
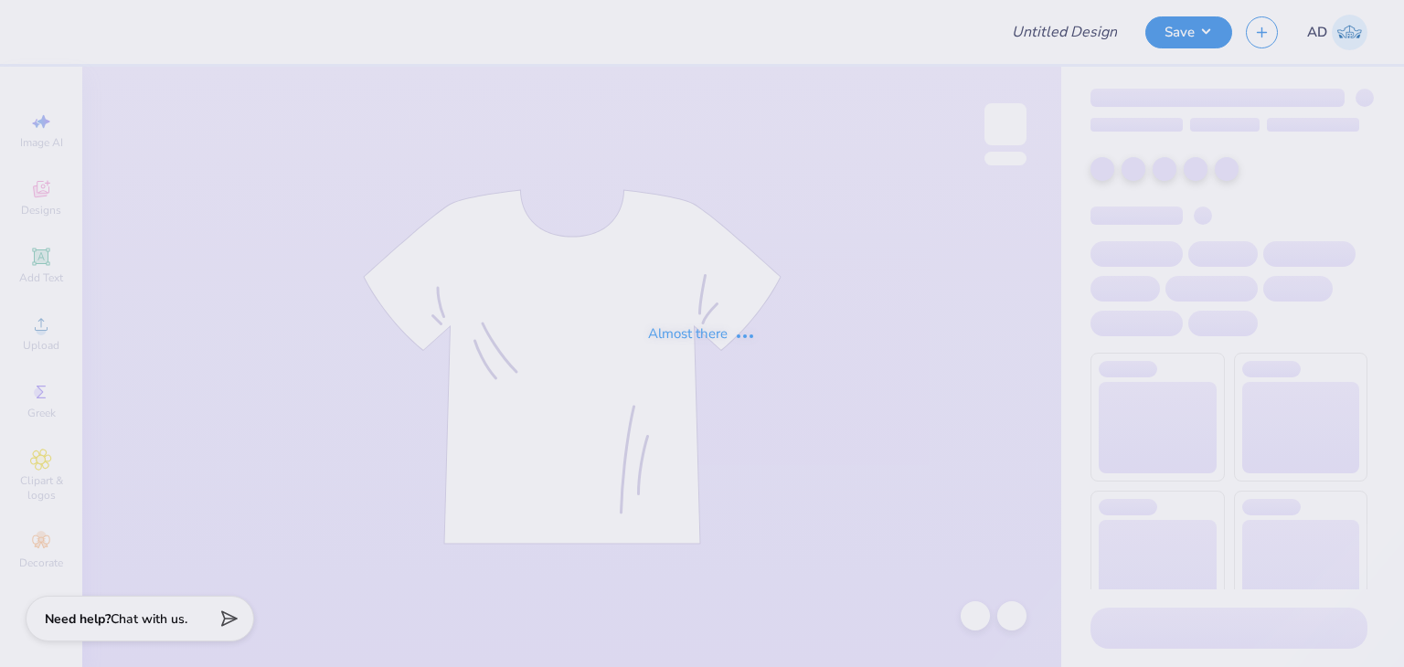
type input "Shirts for Alpha Xi"
type input "48"
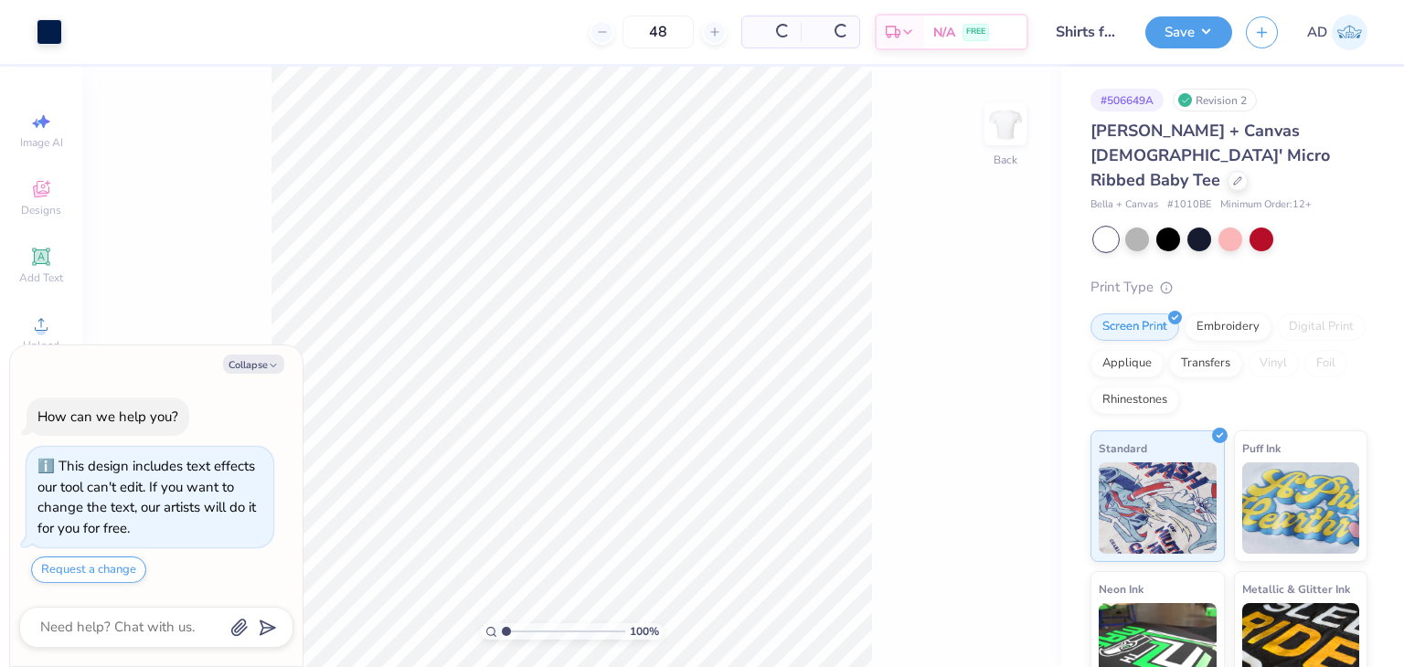
scroll to position [9, 0]
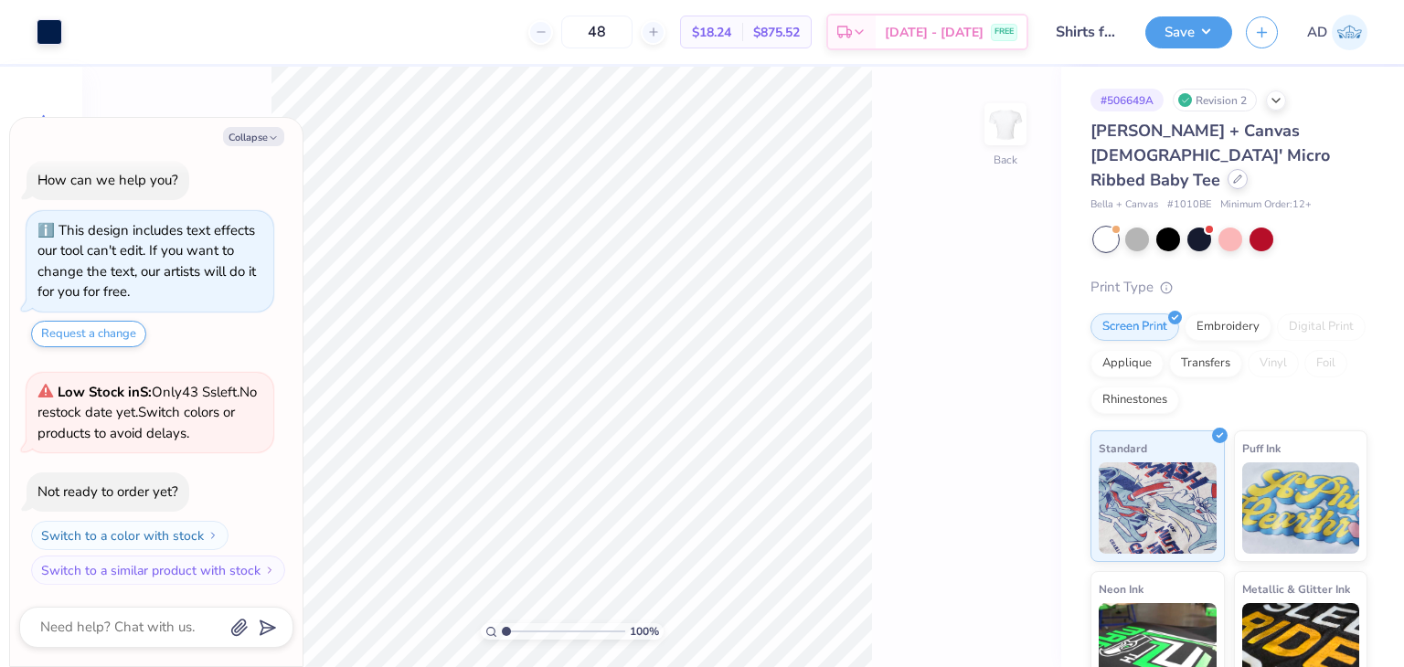
click at [1233, 175] on icon at bounding box center [1237, 179] width 9 height 9
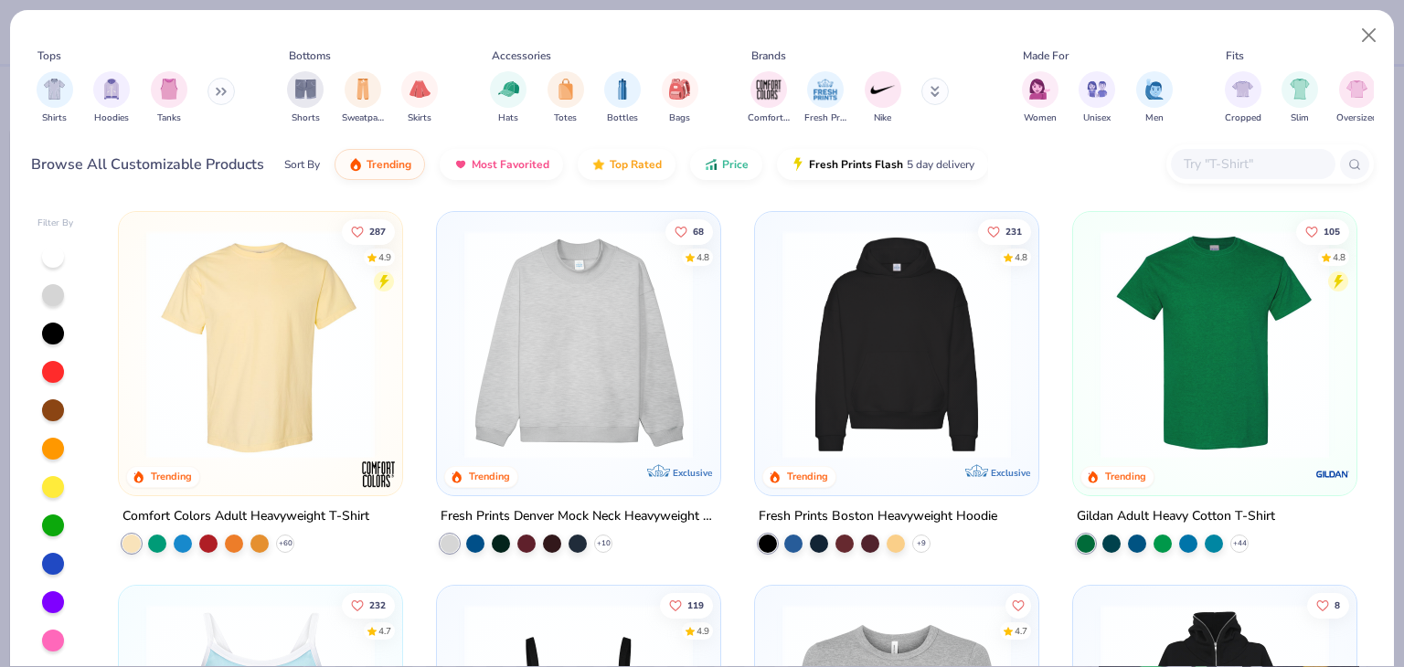
type textarea "x"
click at [1196, 161] on input "text" at bounding box center [1252, 164] width 141 height 21
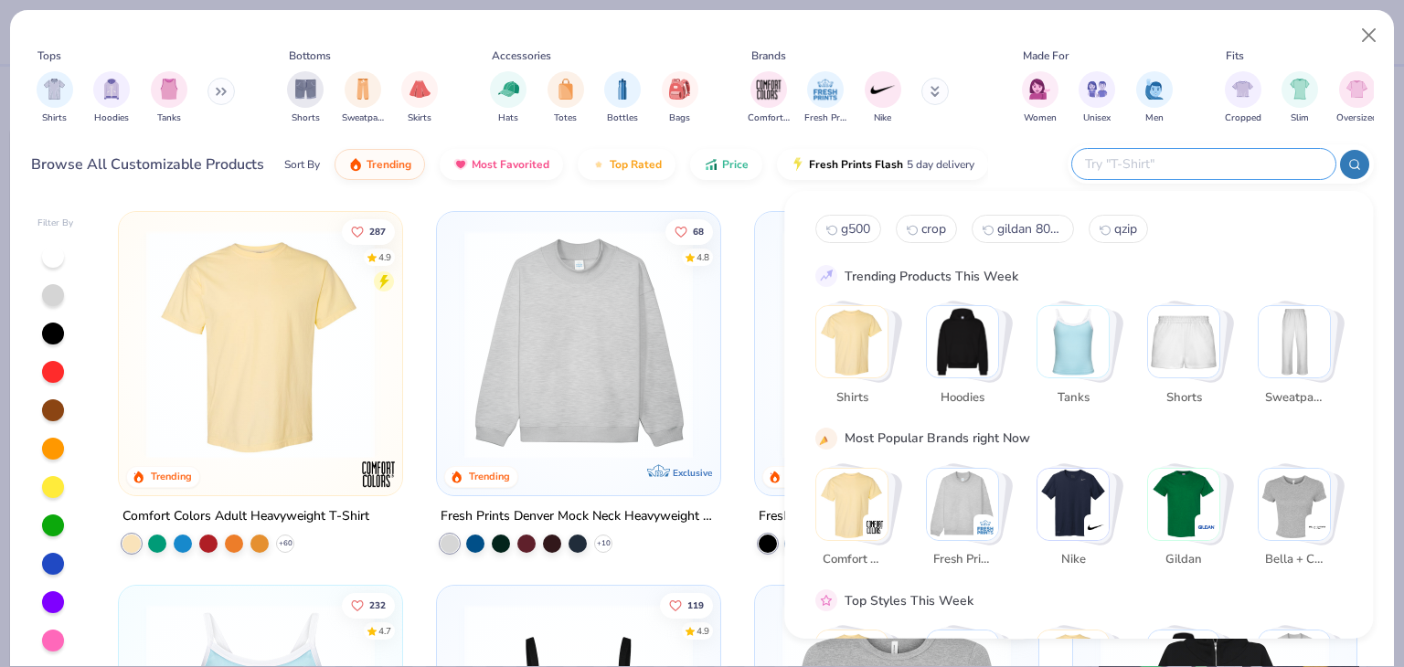
click at [1210, 158] on input "text" at bounding box center [1202, 164] width 239 height 21
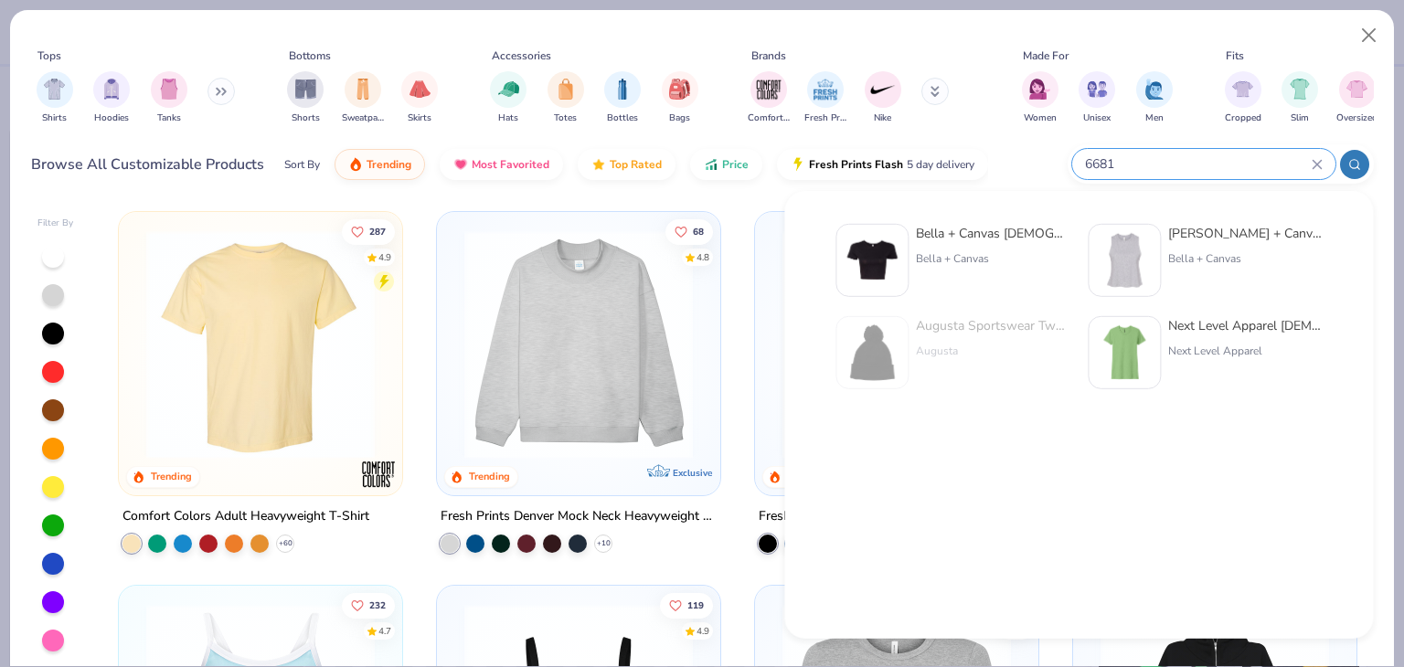
type input "6681"
click at [1009, 238] on div "Bella + Canvas [DEMOGRAPHIC_DATA]' Poly-Cotton Crop T-Shirt" at bounding box center [993, 233] width 154 height 19
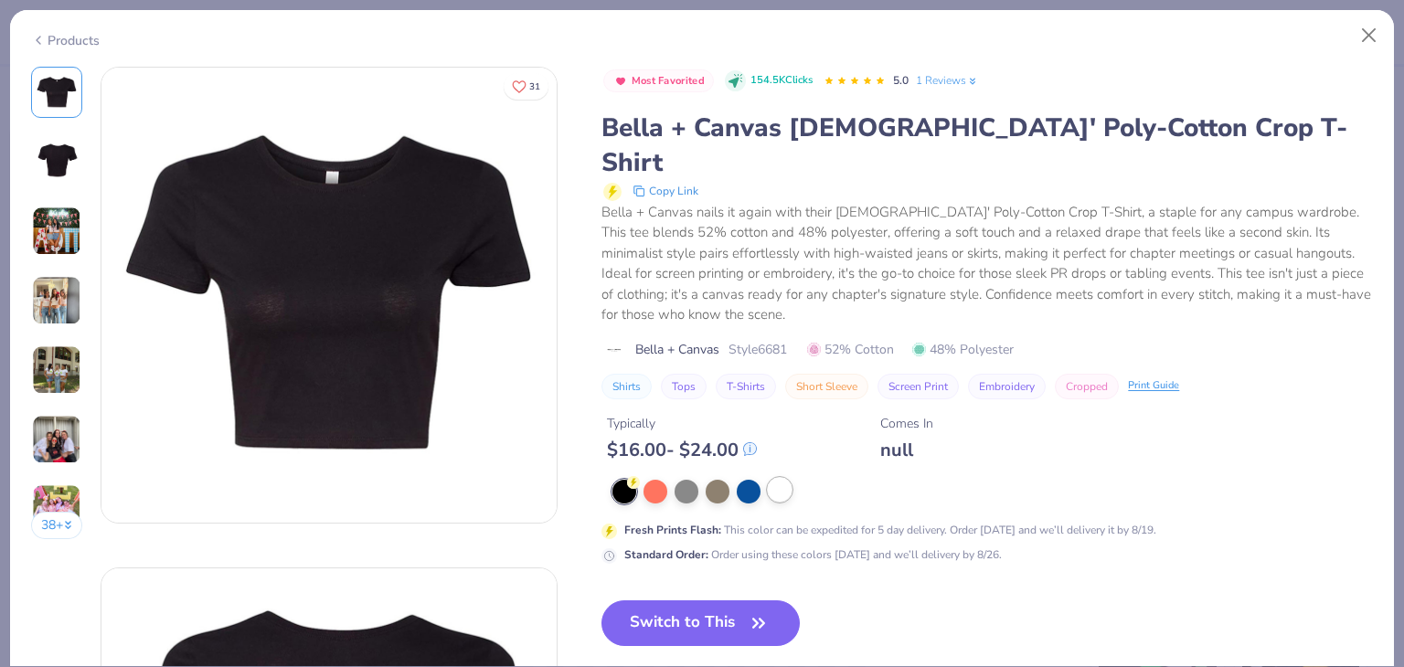
click at [771, 478] on div at bounding box center [780, 490] width 24 height 24
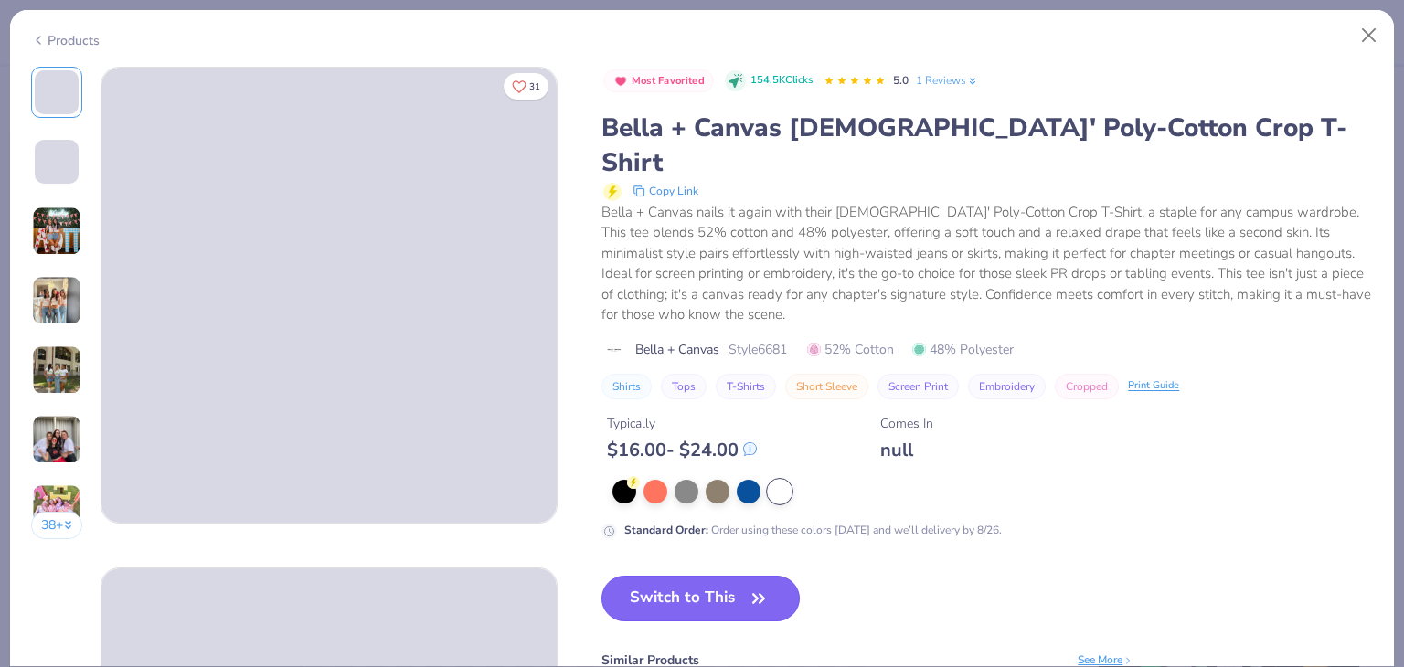
click at [731, 576] on button "Switch to This" at bounding box center [700, 599] width 198 height 46
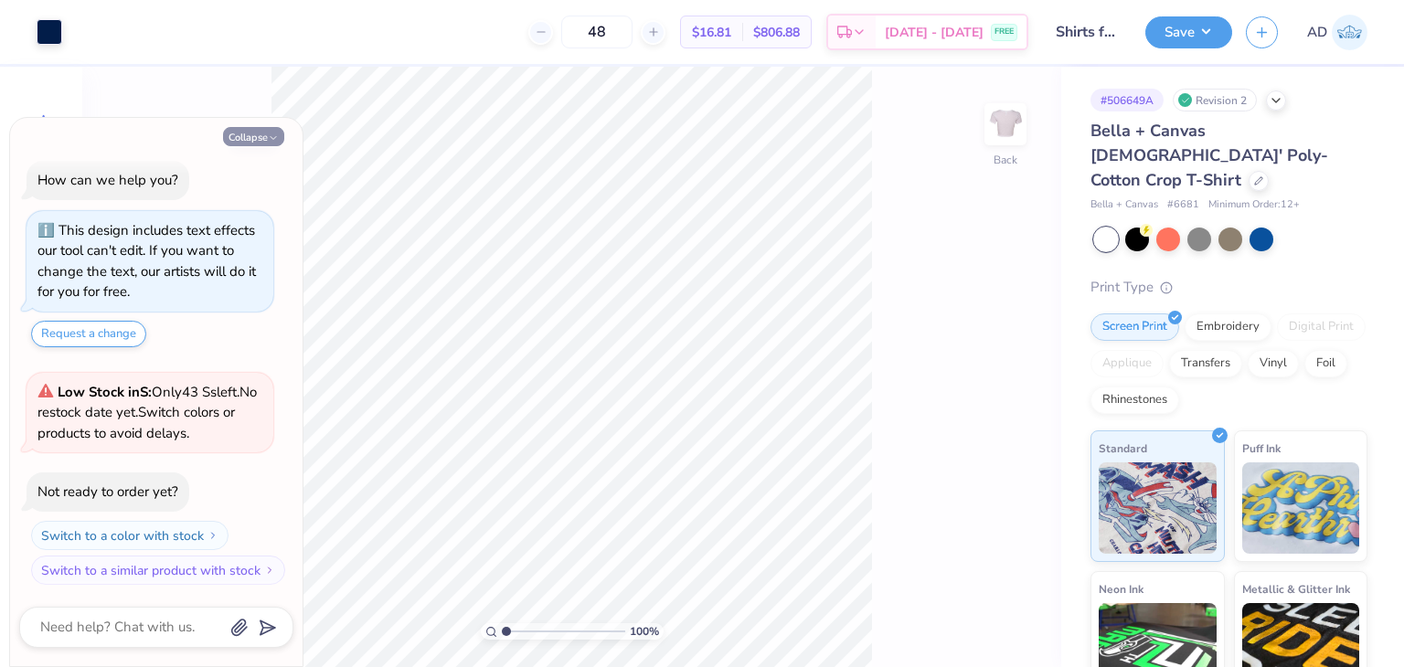
click at [227, 141] on button "Collapse" at bounding box center [253, 136] width 61 height 19
type textarea "x"
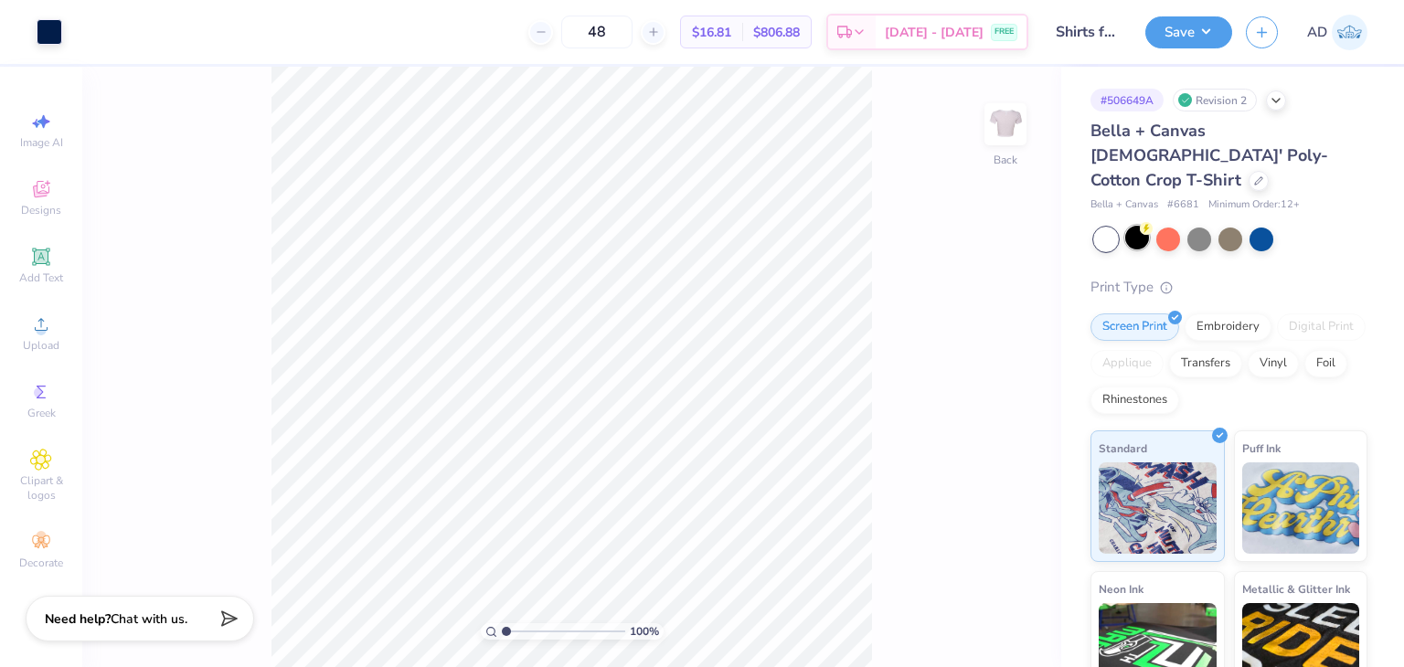
click at [1140, 226] on div at bounding box center [1137, 238] width 24 height 24
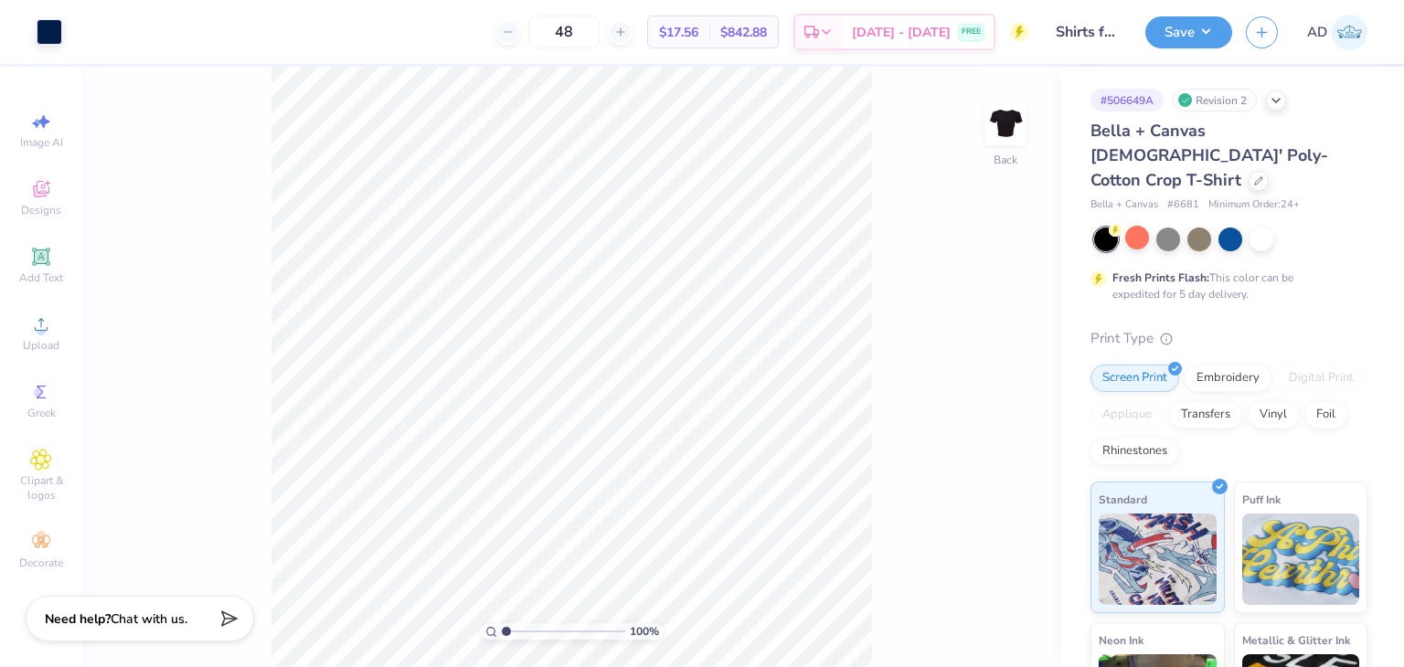
click at [1089, 212] on div "# 506649A Revision 2 Bella + Canvas [DEMOGRAPHIC_DATA]' Poly-Cotton Crop T-Shir…" at bounding box center [1232, 481] width 343 height 828
click at [1252, 226] on div at bounding box center [1261, 238] width 24 height 24
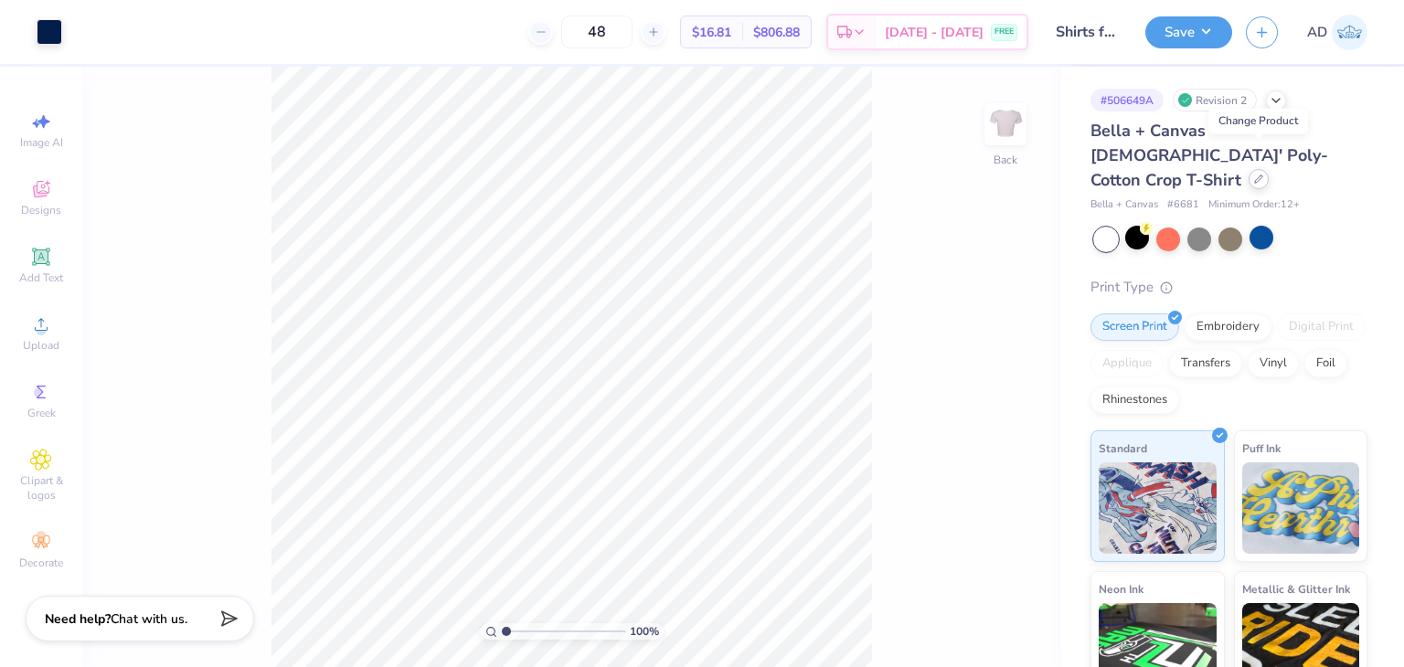
click at [1256, 175] on icon at bounding box center [1258, 179] width 9 height 9
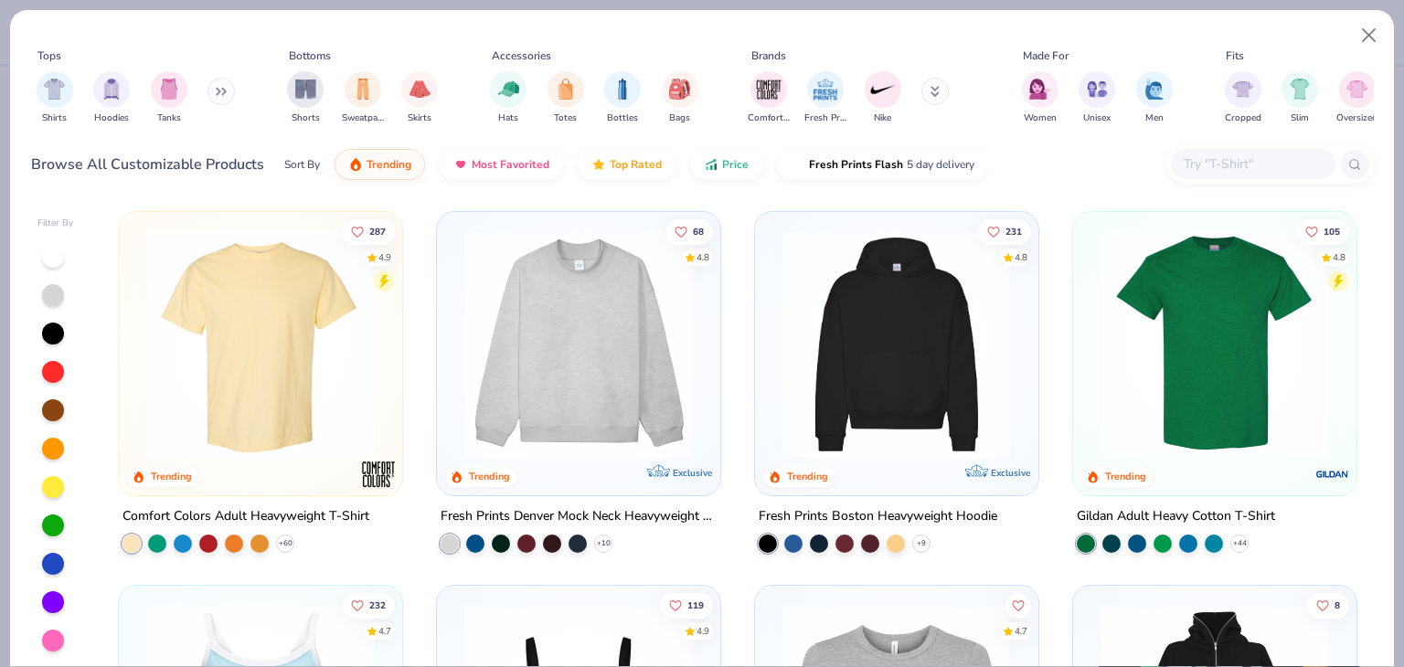
click at [1223, 162] on input "text" at bounding box center [1252, 164] width 141 height 21
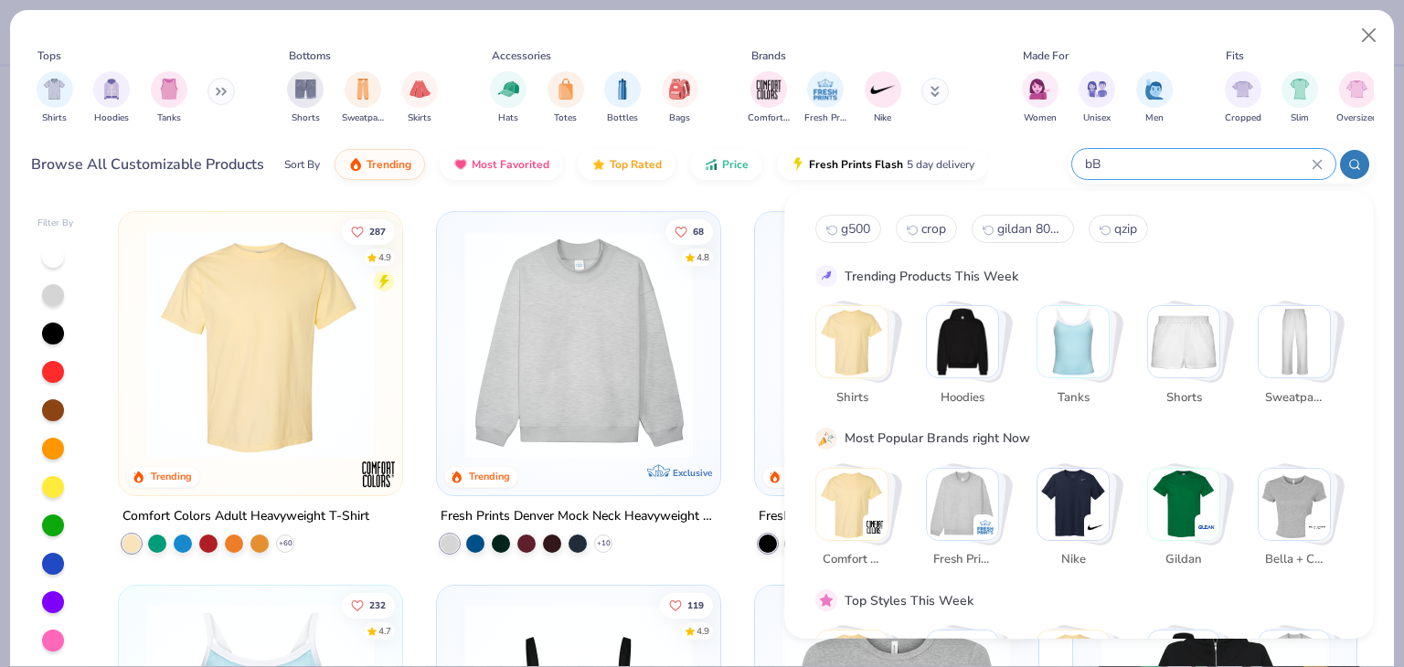
type input "b"
type input "a"
type input "bella canvas"
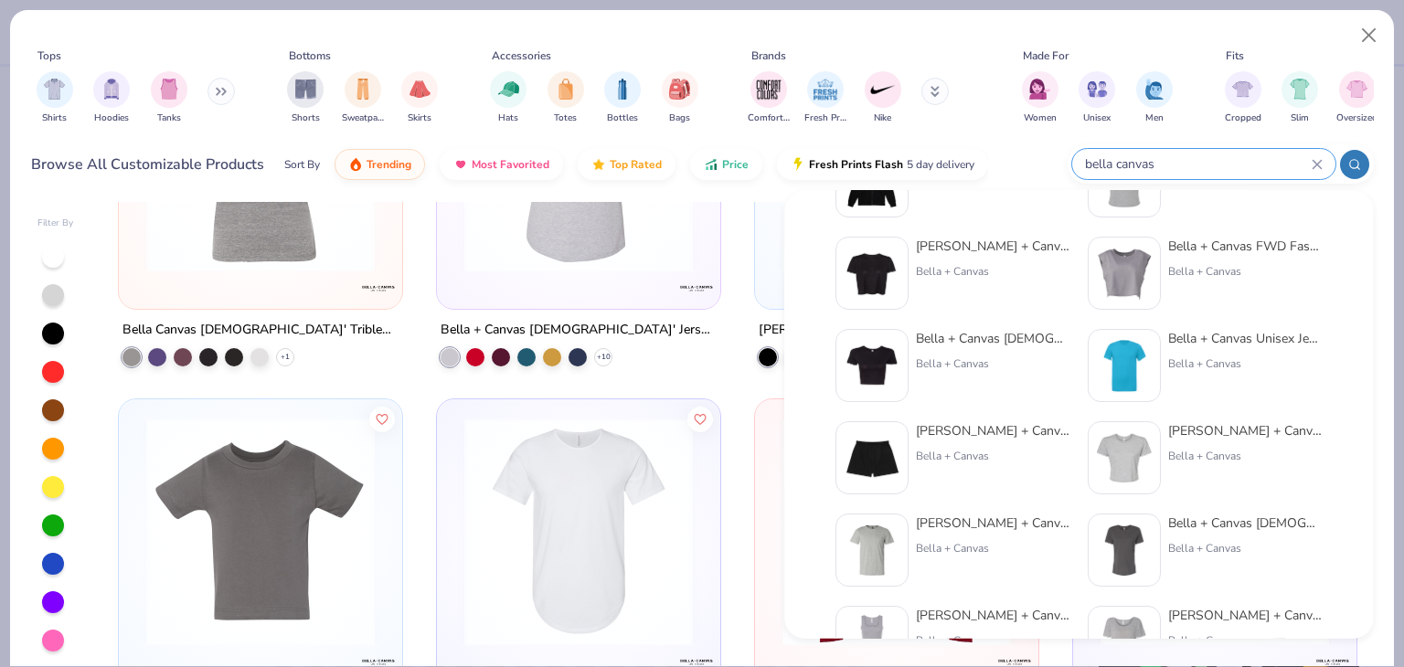
scroll to position [183, 0]
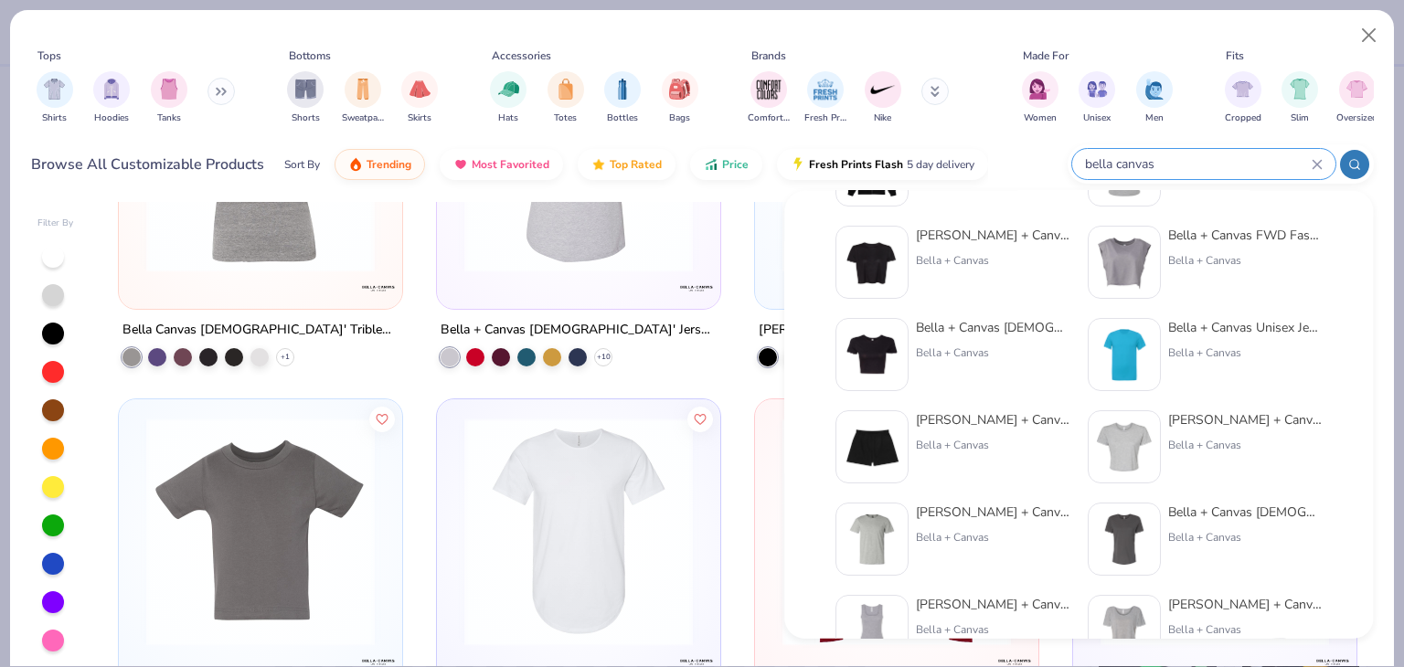
click at [982, 129] on div "Tops Shirts Hoodies Tanks Bottoms Shorts Sweatpants Skirts Accessories Hats Tot…" at bounding box center [702, 90] width 1343 height 84
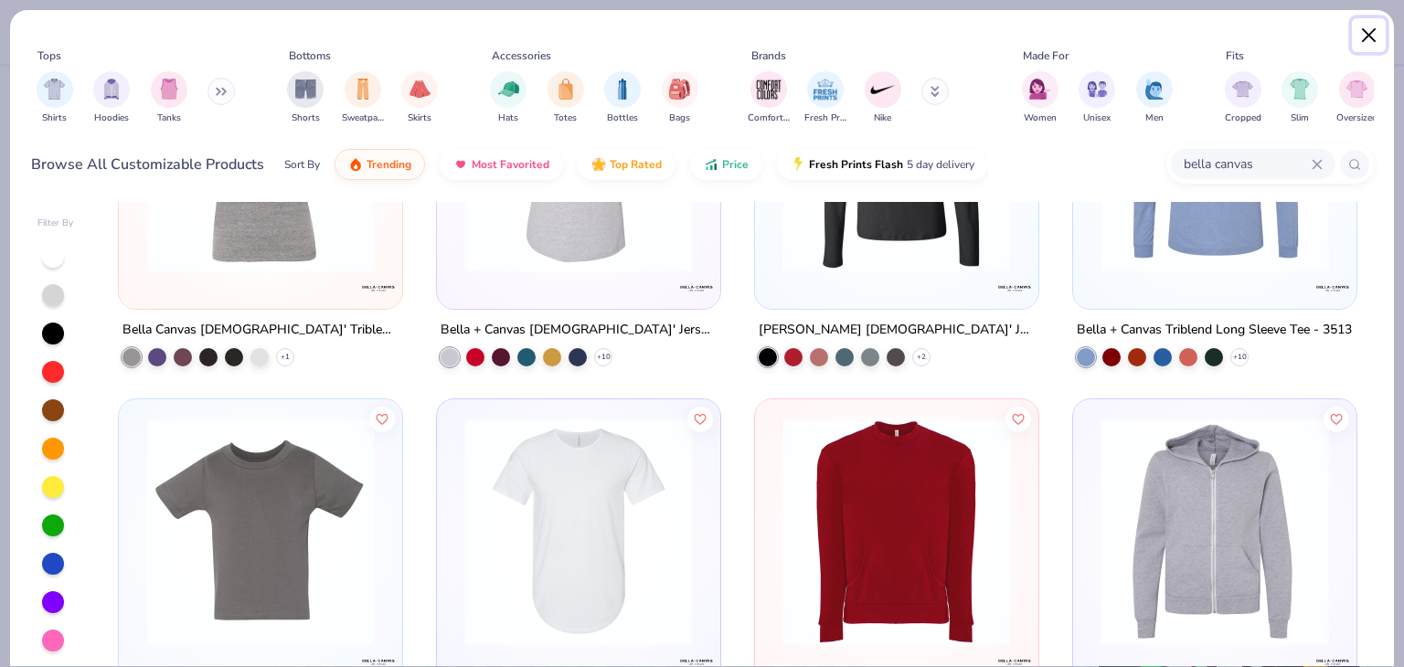
click at [1367, 30] on button "Close" at bounding box center [1369, 35] width 35 height 35
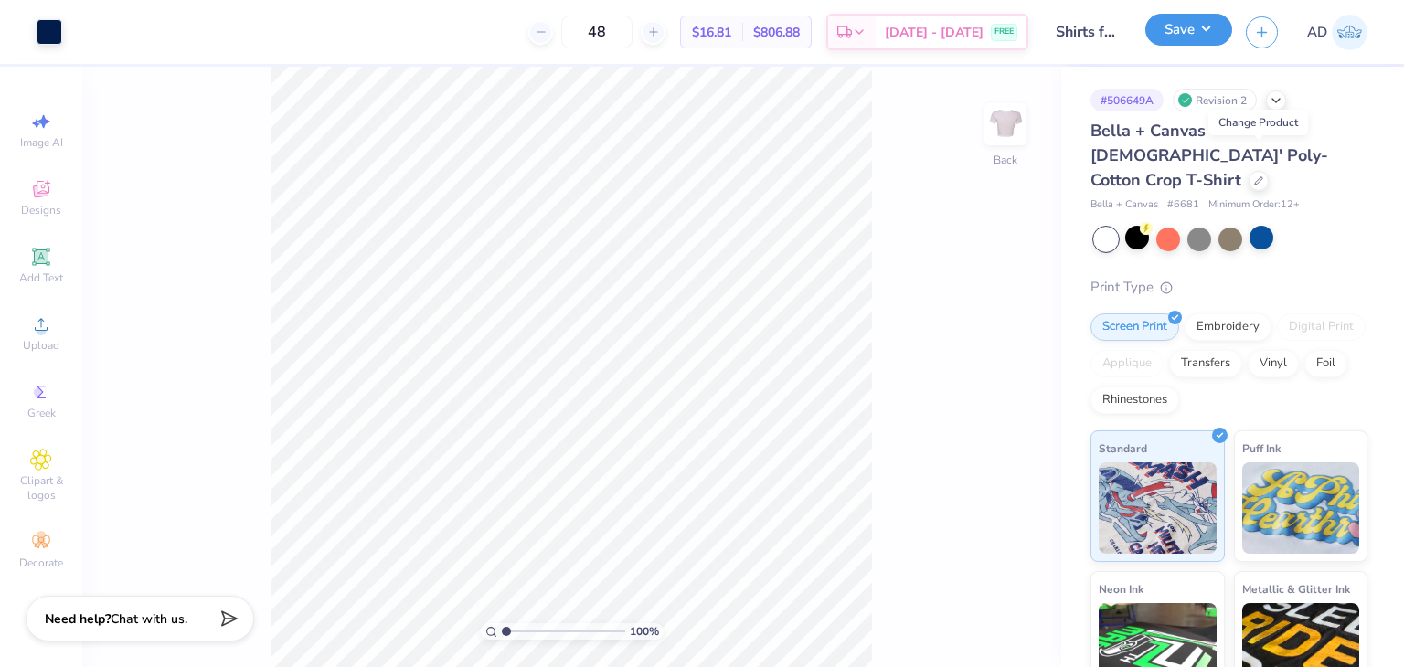
click at [1165, 28] on button "Save" at bounding box center [1188, 30] width 87 height 32
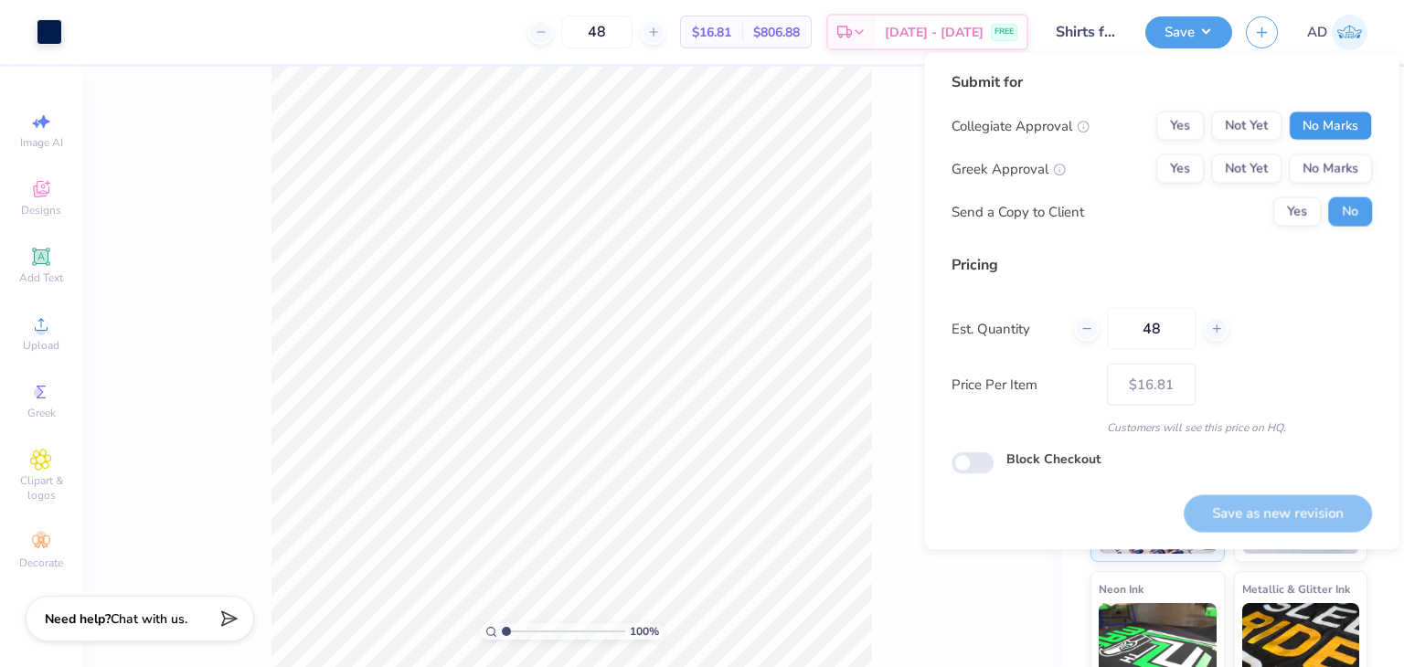
click at [1314, 135] on button "No Marks" at bounding box center [1330, 126] width 83 height 29
click at [1309, 164] on button "No Marks" at bounding box center [1330, 168] width 83 height 29
click at [1280, 506] on button "Save as new revision" at bounding box center [1278, 512] width 188 height 37
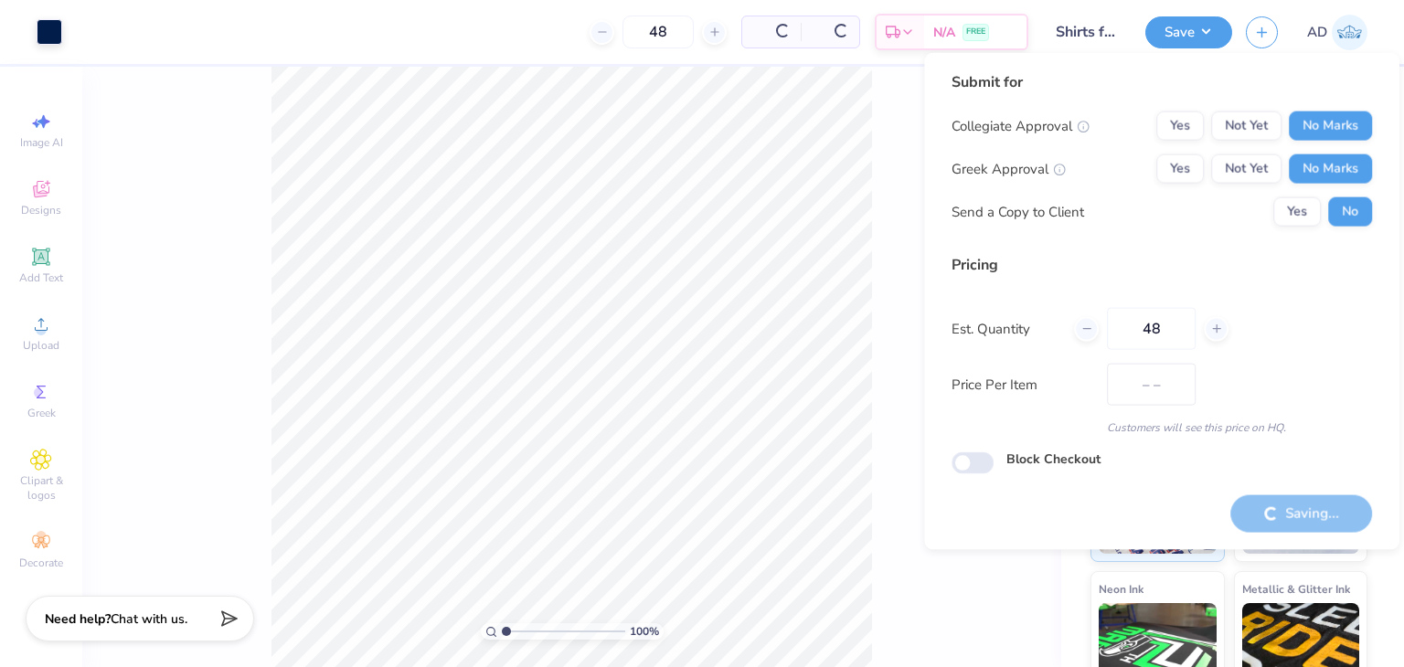
type input "$16.81"
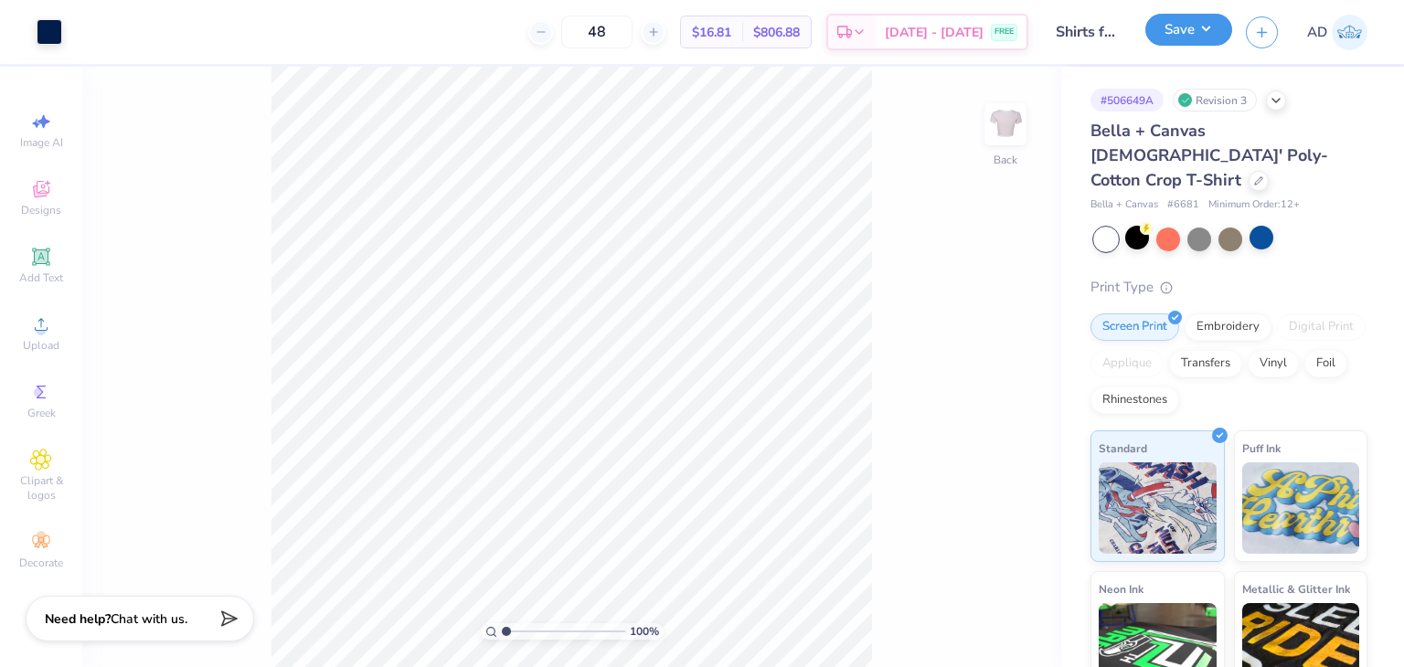
click at [1215, 28] on button "Save" at bounding box center [1188, 30] width 87 height 32
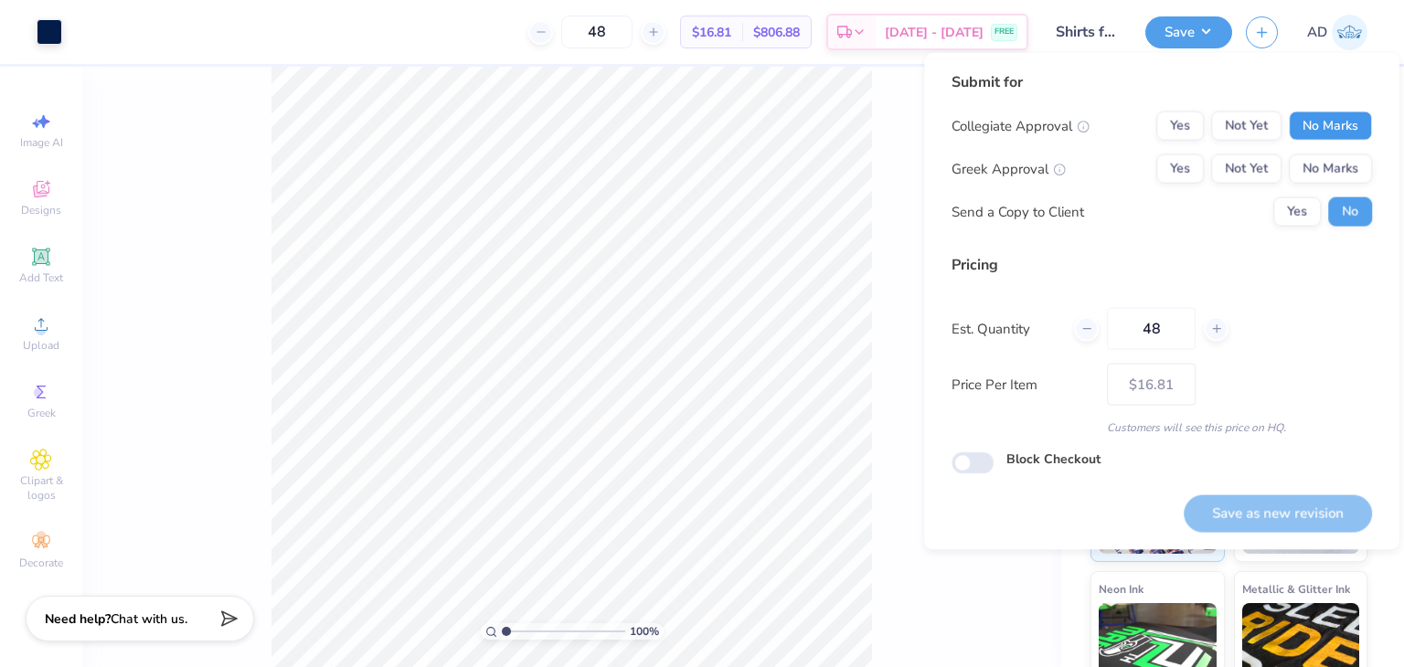
click at [1299, 139] on button "No Marks" at bounding box center [1330, 126] width 83 height 29
click at [1311, 185] on div "Collegiate Approval Yes Not Yet No Marks Greek Approval Yes Not Yet No Marks Se…" at bounding box center [1161, 169] width 420 height 115
